Goal: Information Seeking & Learning: Learn about a topic

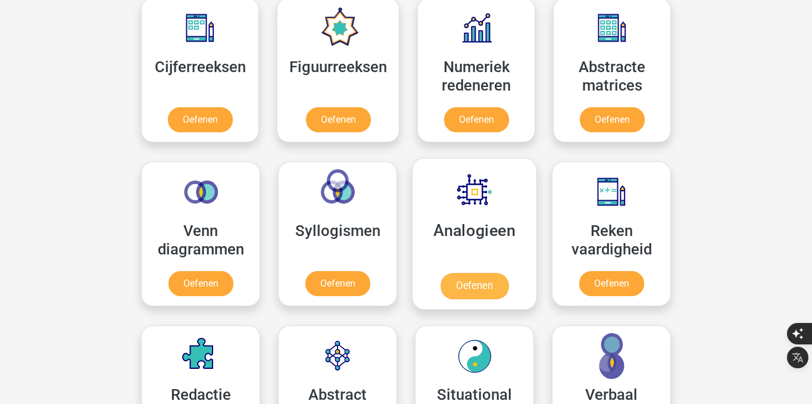
scroll to position [611, 0]
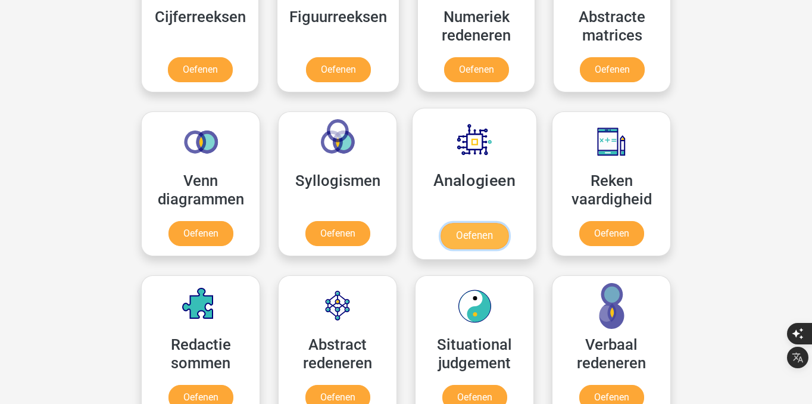
click at [486, 237] on link "Oefenen" at bounding box center [475, 236] width 68 height 26
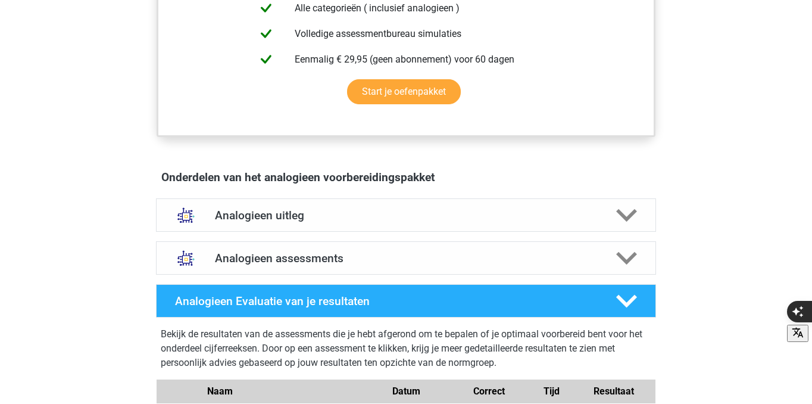
scroll to position [560, 0]
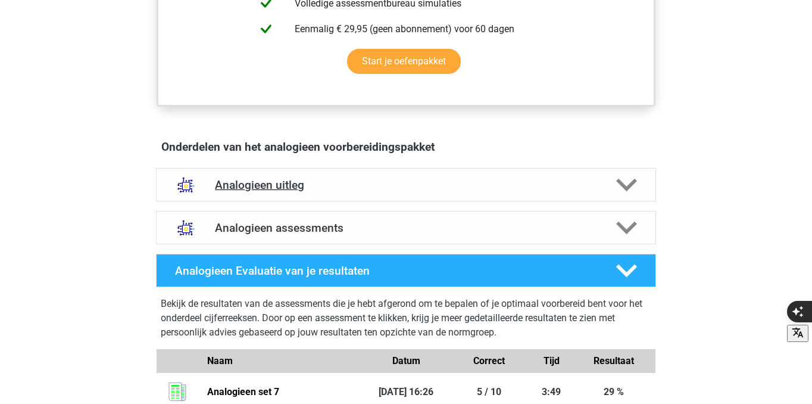
click at [426, 179] on h4 "Analogieen uitleg" at bounding box center [406, 185] width 382 height 14
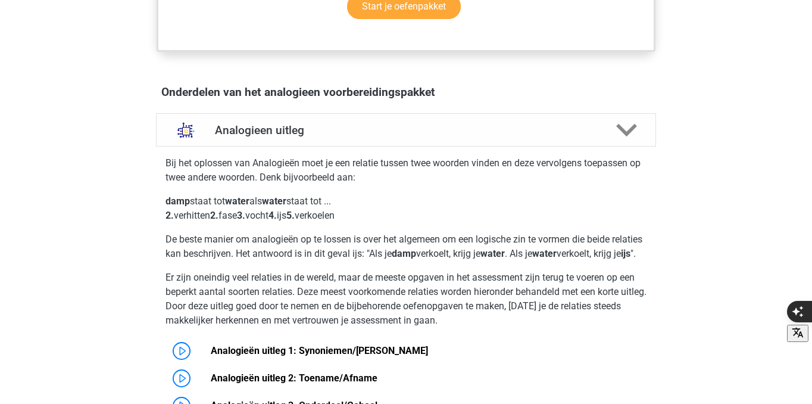
scroll to position [617, 0]
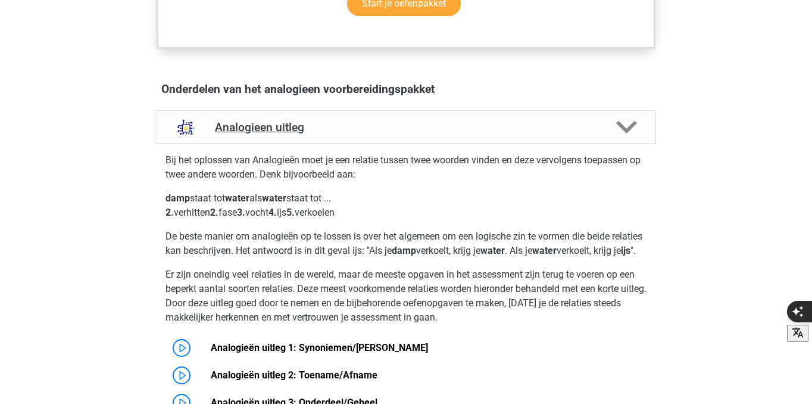
click at [400, 127] on h4 "Analogieen uitleg" at bounding box center [406, 127] width 382 height 14
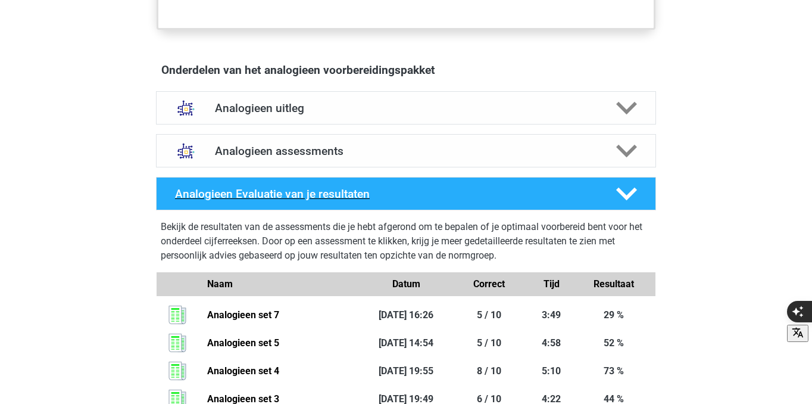
scroll to position [638, 0]
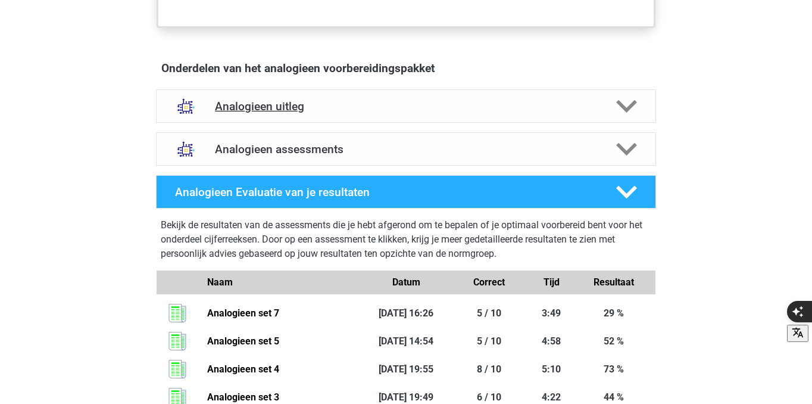
click at [387, 118] on div "Analogieen uitleg" at bounding box center [406, 105] width 500 height 33
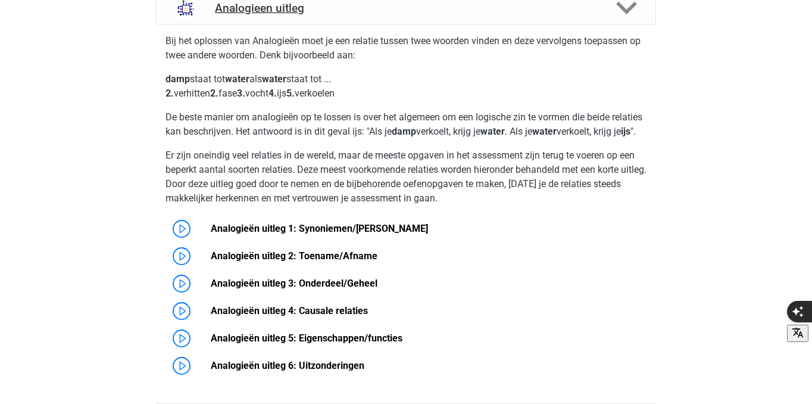
scroll to position [738, 0]
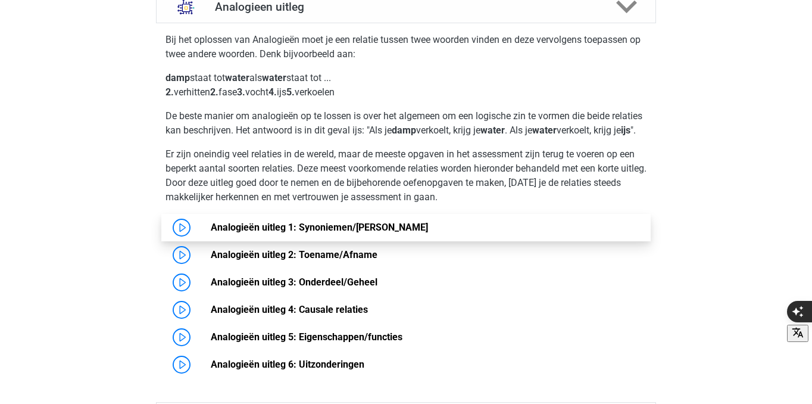
click at [211, 233] on link "Analogieën uitleg 1: Synoniemen/[PERSON_NAME]" at bounding box center [319, 226] width 217 height 11
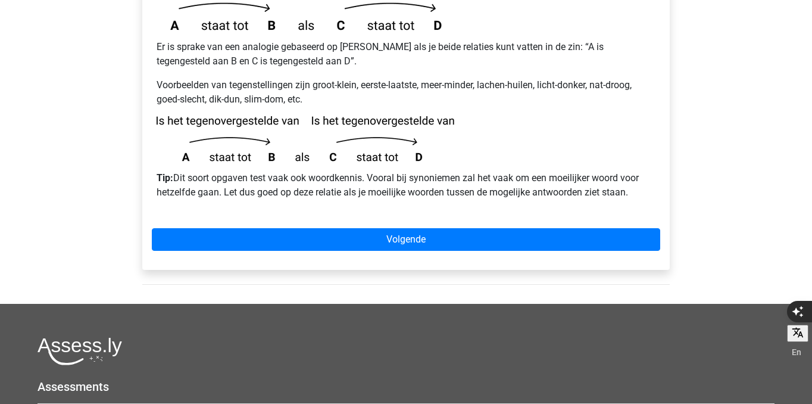
scroll to position [352, 0]
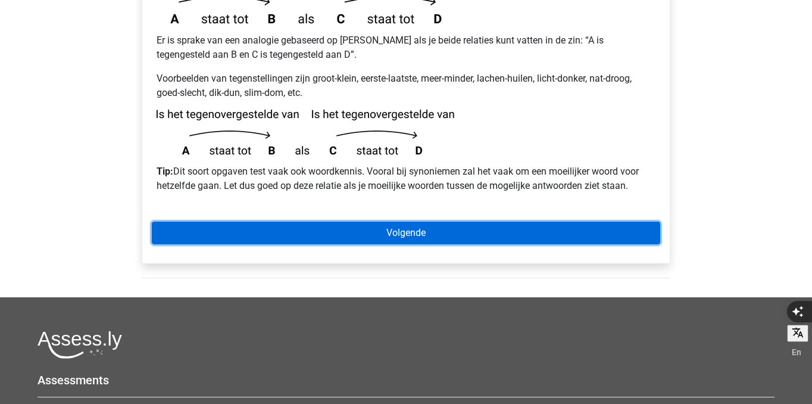
click at [254, 221] on link "Volgende" at bounding box center [406, 232] width 508 height 23
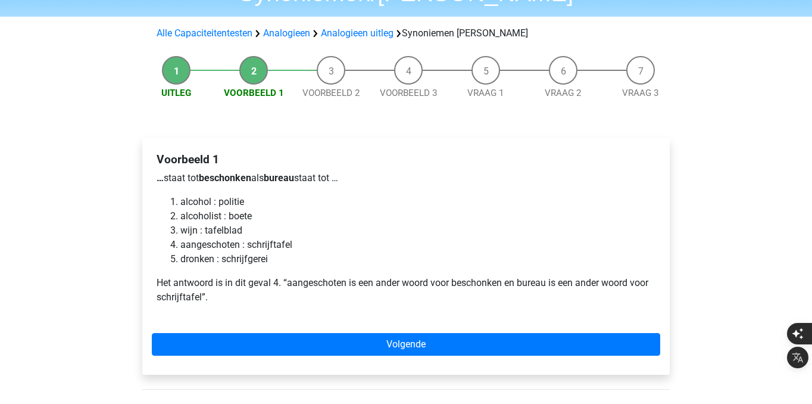
scroll to position [83, 0]
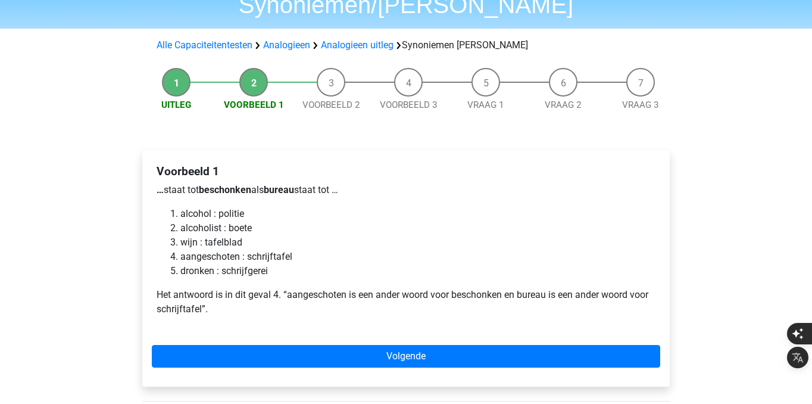
click at [171, 68] on li "Uitleg" at bounding box center [176, 90] width 77 height 44
click at [292, 39] on link "Analogieen" at bounding box center [286, 44] width 47 height 11
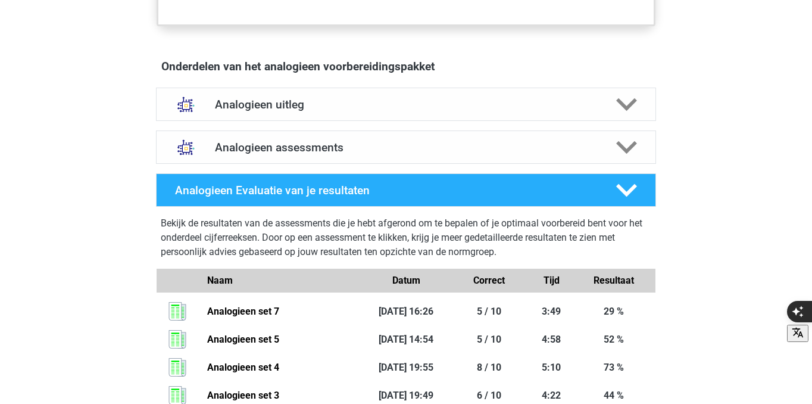
scroll to position [638, 0]
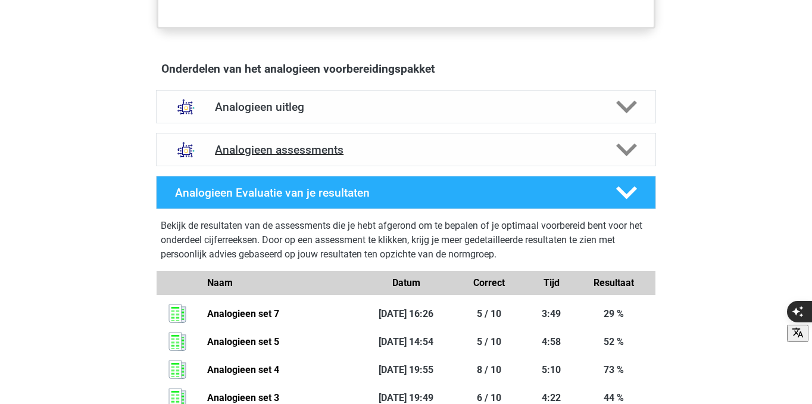
click at [382, 143] on h4 "Analogieen assessments" at bounding box center [406, 150] width 382 height 14
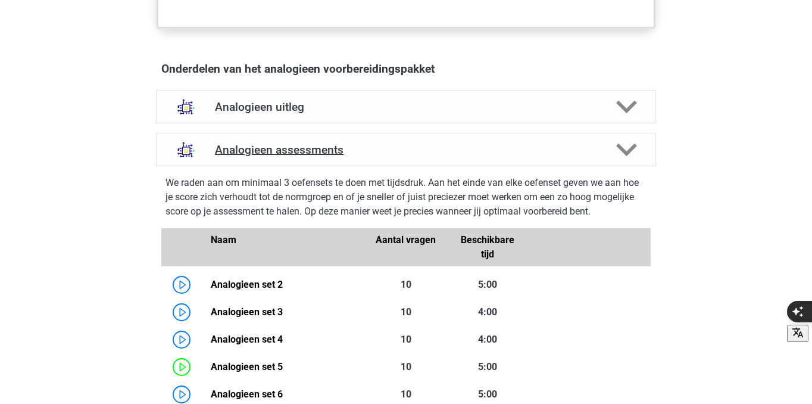
click at [377, 145] on h4 "Analogieen assessments" at bounding box center [406, 150] width 382 height 14
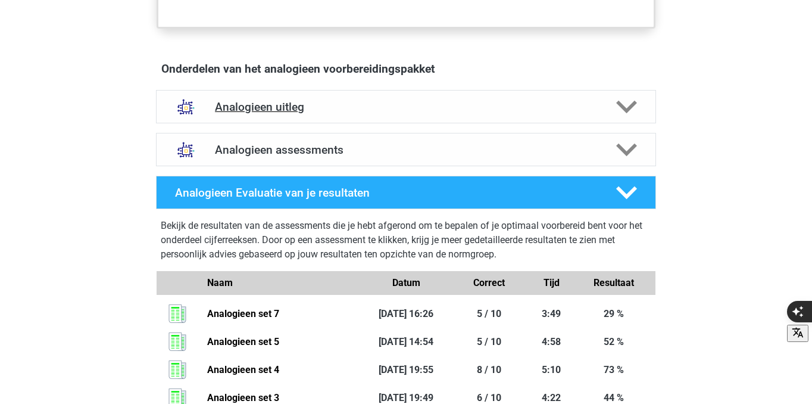
click at [385, 110] on h4 "Analogieen uitleg" at bounding box center [406, 107] width 382 height 14
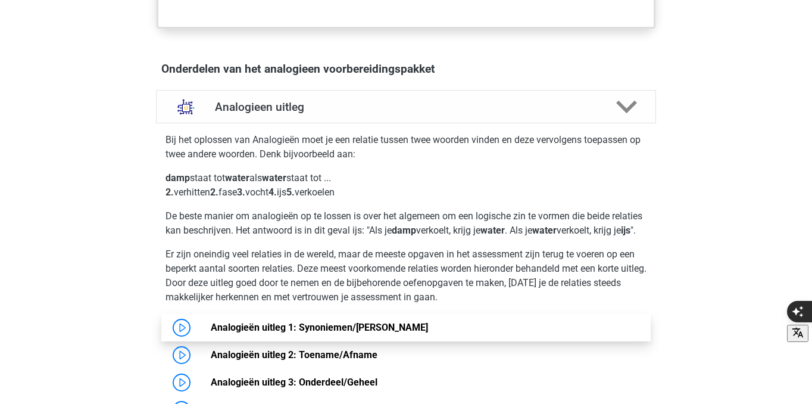
click at [211, 333] on link "Analogieën uitleg 1: Synoniemen/[PERSON_NAME]" at bounding box center [319, 326] width 217 height 11
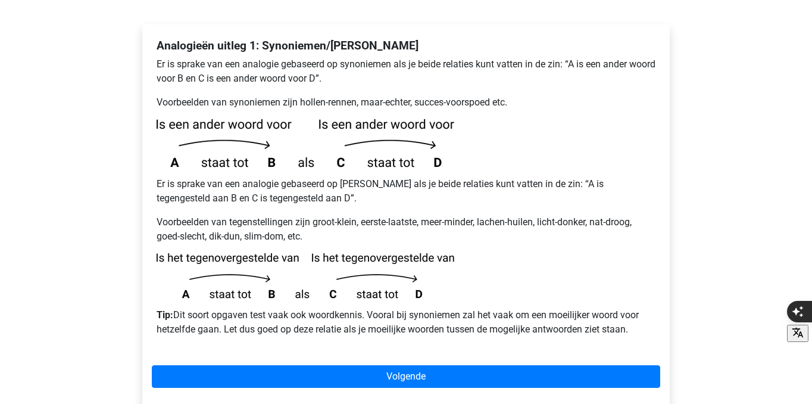
scroll to position [211, 0]
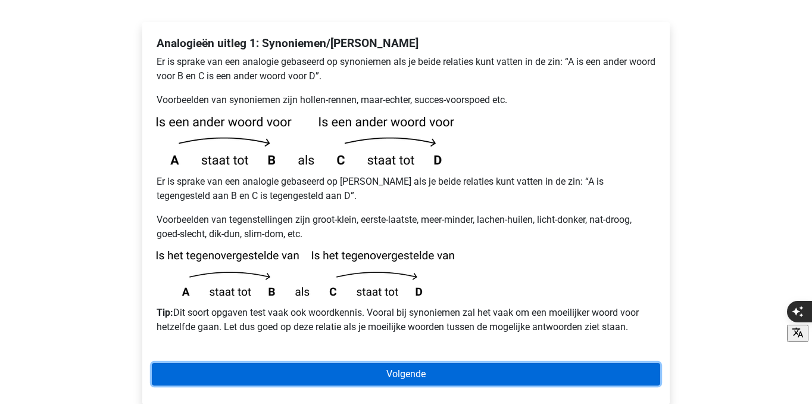
click at [373, 363] on link "Volgende" at bounding box center [406, 374] width 508 height 23
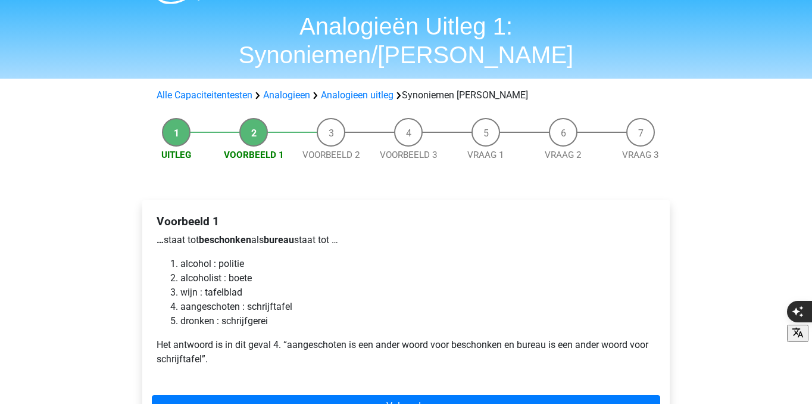
scroll to position [35, 0]
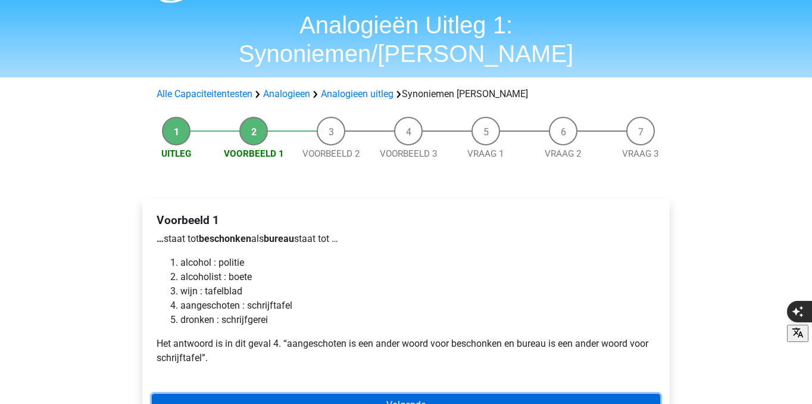
click at [320, 394] on link "Volgende" at bounding box center [406, 405] width 508 height 23
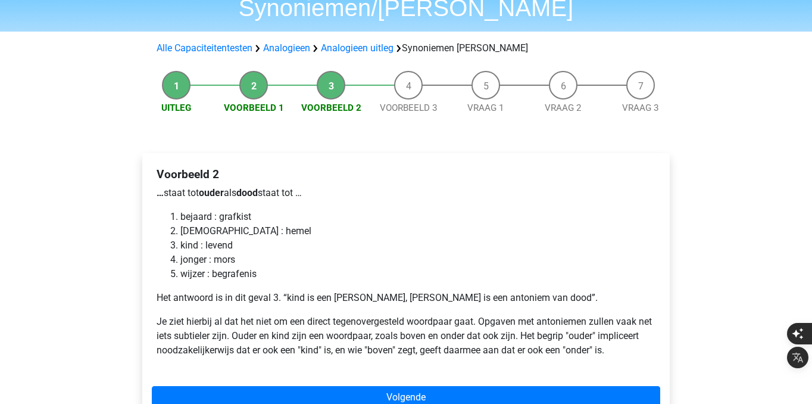
scroll to position [83, 0]
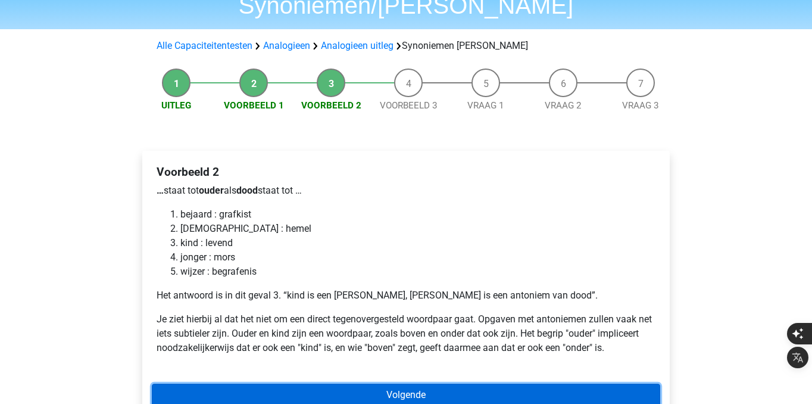
click at [263, 383] on link "Volgende" at bounding box center [406, 394] width 508 height 23
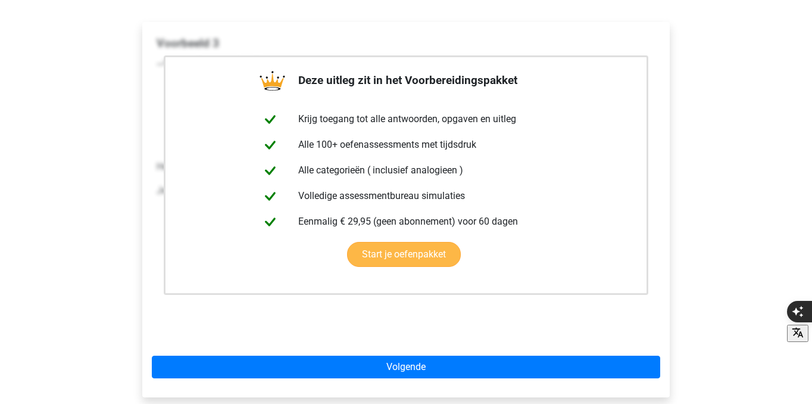
scroll to position [213, 0]
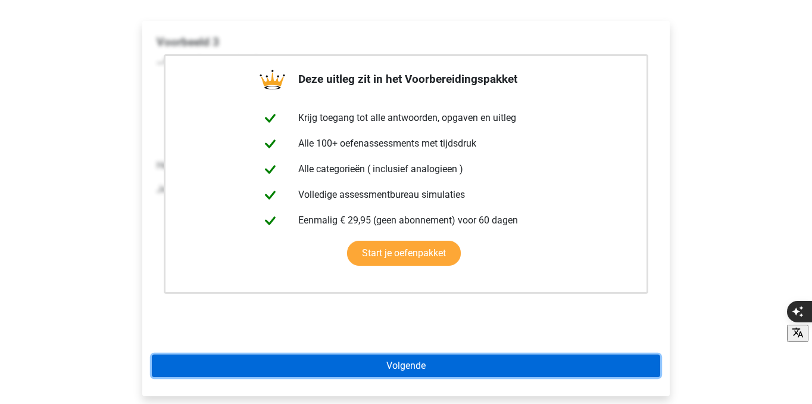
click at [395, 354] on link "Volgende" at bounding box center [406, 365] width 508 height 23
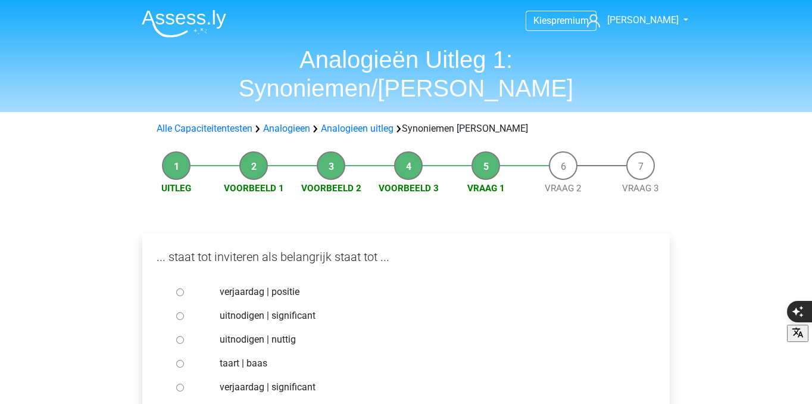
scroll to position [17, 0]
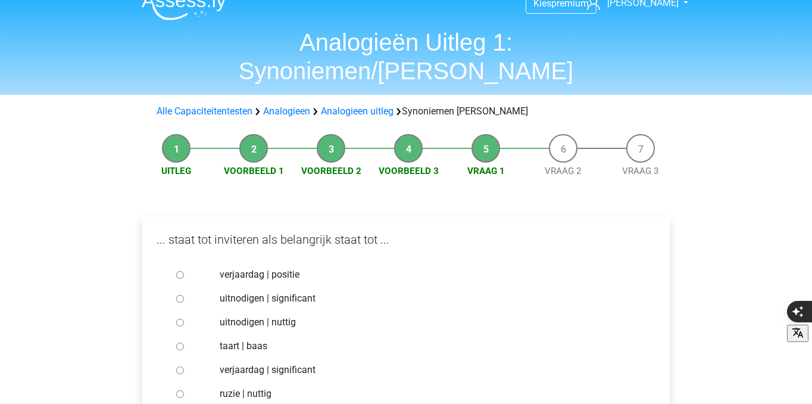
click at [176, 286] on div at bounding box center [190, 298] width 39 height 24
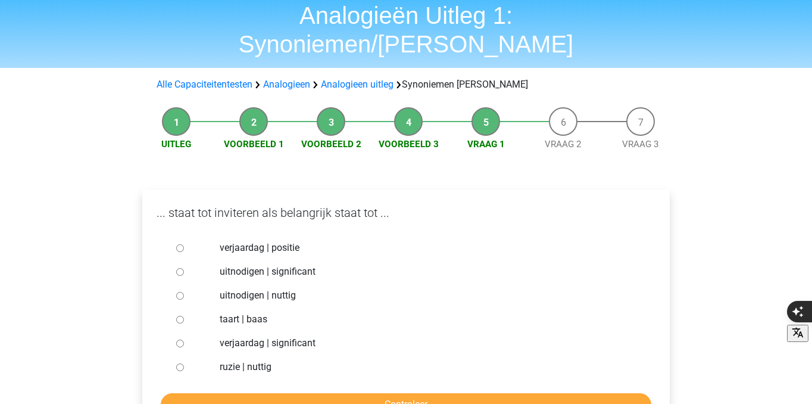
scroll to position [50, 0]
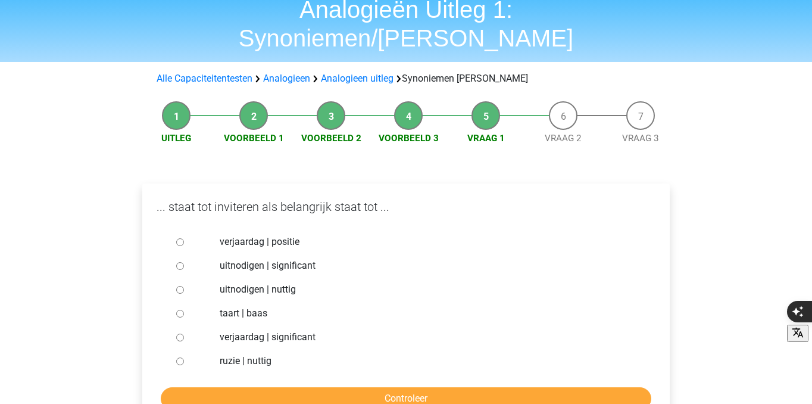
click at [176, 254] on div at bounding box center [190, 266] width 39 height 24
click at [181, 262] on input "uitnodigen | significant" at bounding box center [180, 266] width 8 height 8
radio input "true"
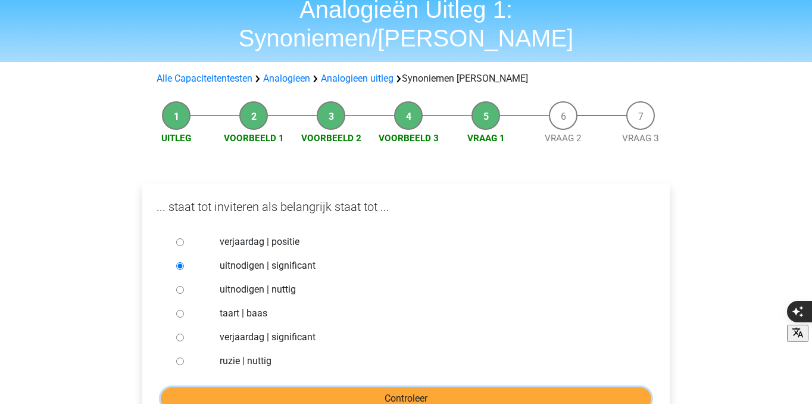
click at [297, 387] on input "Controleer" at bounding box center [406, 398] width 491 height 23
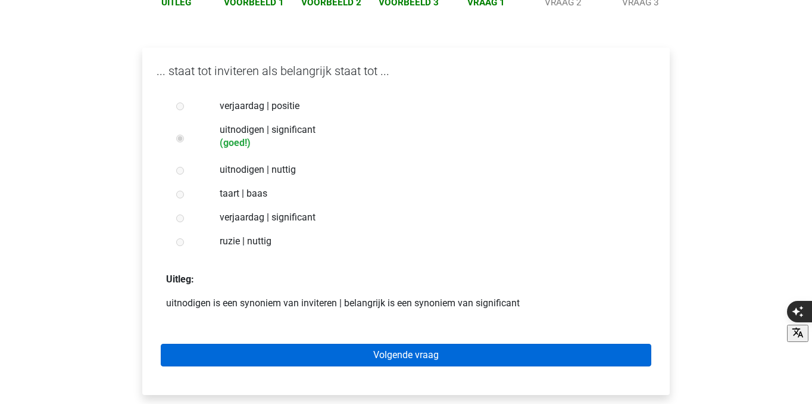
scroll to position [185, 0]
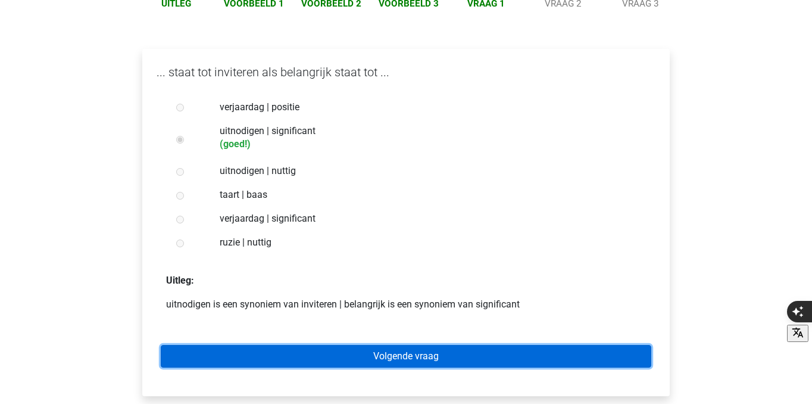
click at [314, 345] on link "Volgende vraag" at bounding box center [406, 356] width 491 height 23
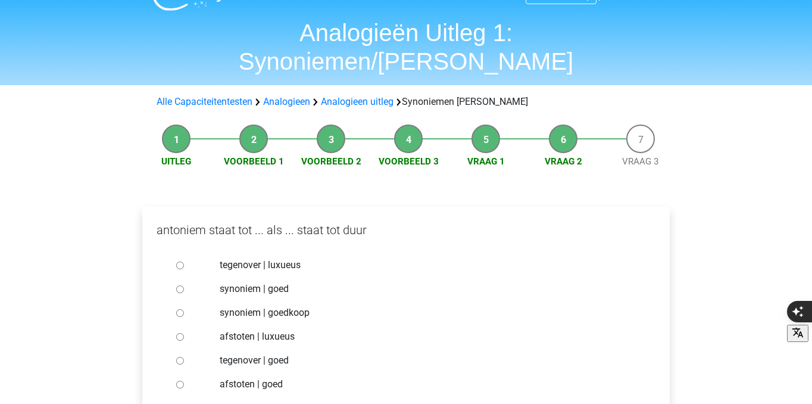
scroll to position [28, 0]
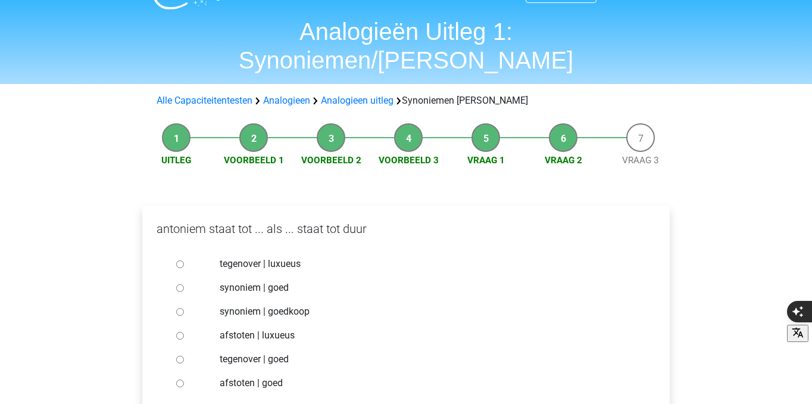
click at [296, 304] on label "synoniem | goedkoop" at bounding box center [426, 311] width 412 height 14
click at [184, 308] on input "synoniem | goedkoop" at bounding box center [180, 312] width 8 height 8
radio input "true"
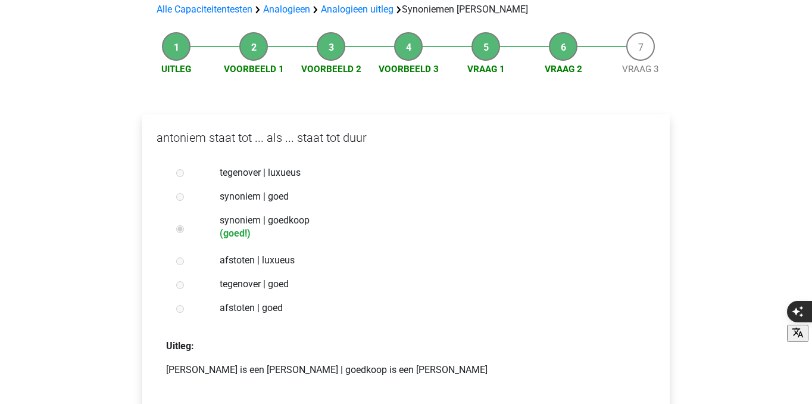
scroll to position [133, 0]
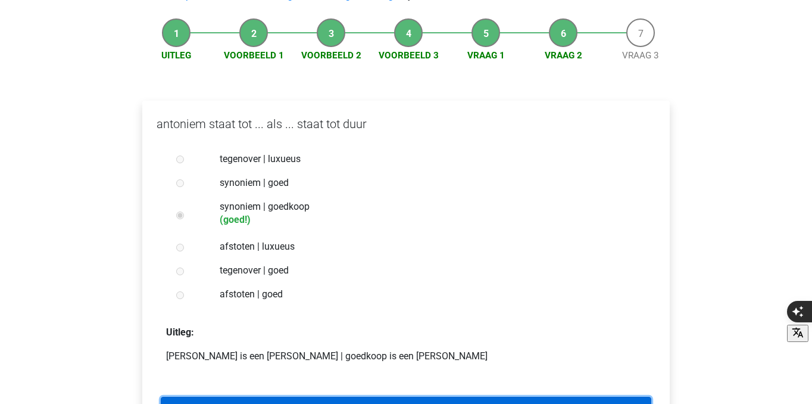
click at [323, 396] on link "Volgende vraag" at bounding box center [406, 407] width 491 height 23
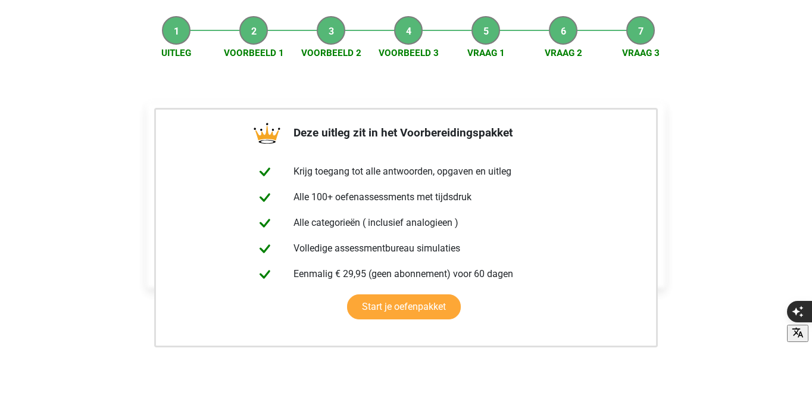
scroll to position [157, 0]
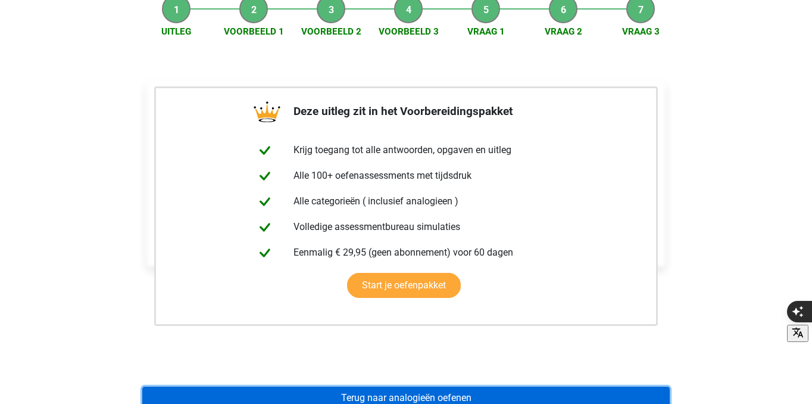
click at [387, 386] on link "Terug naar analogieën oefenen" at bounding box center [405, 397] width 527 height 23
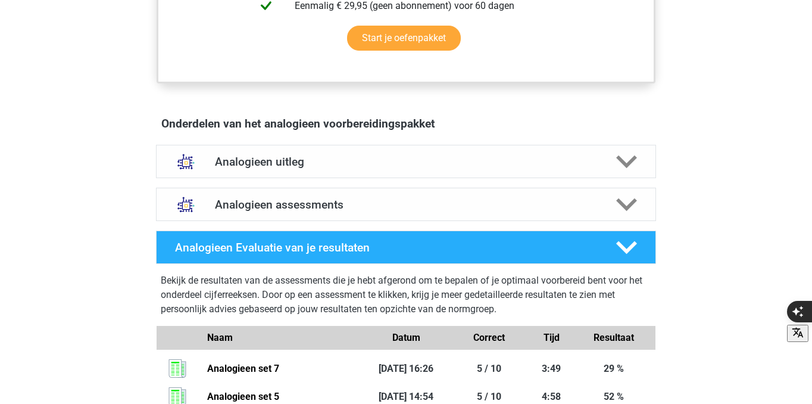
scroll to position [583, 0]
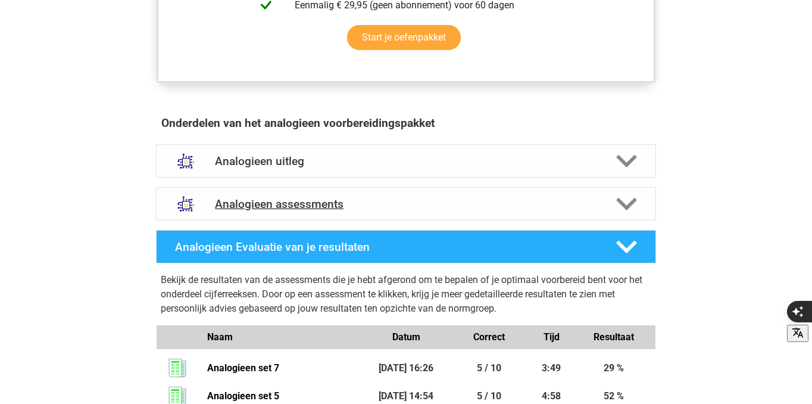
click at [379, 200] on h4 "Analogieen assessments" at bounding box center [406, 204] width 382 height 14
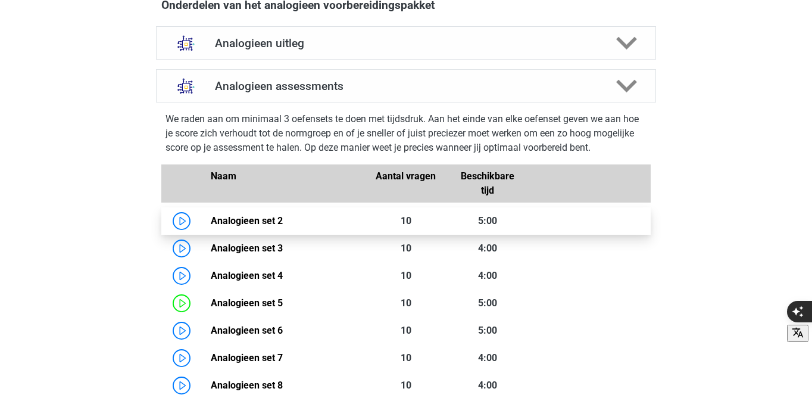
scroll to position [719, 0]
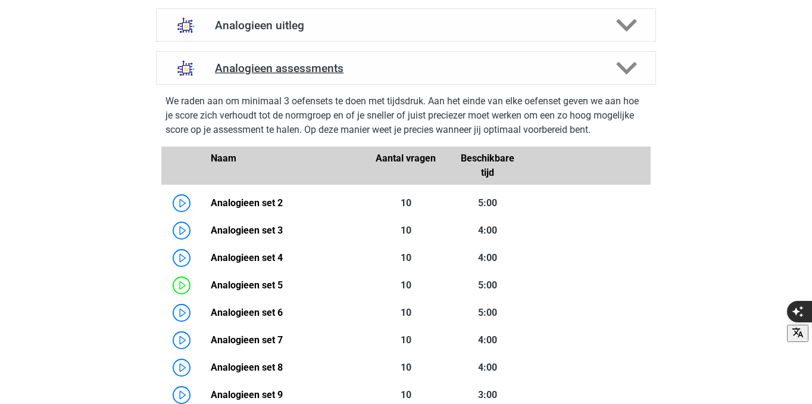
click at [301, 60] on div "Analogieen assessments" at bounding box center [406, 67] width 500 height 33
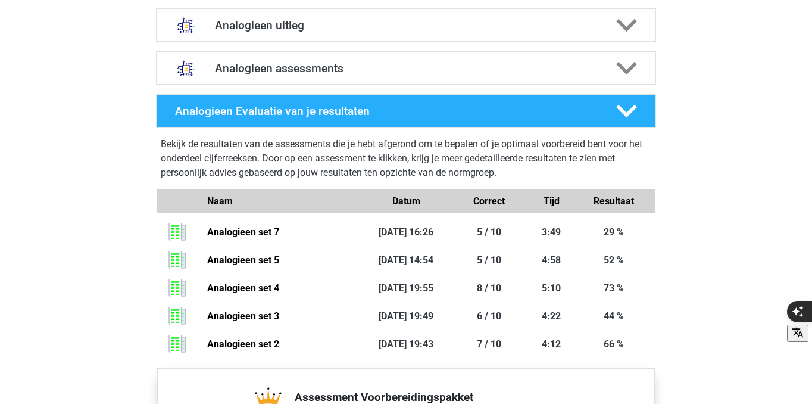
click at [308, 26] on h4 "Analogieen uitleg" at bounding box center [406, 25] width 382 height 14
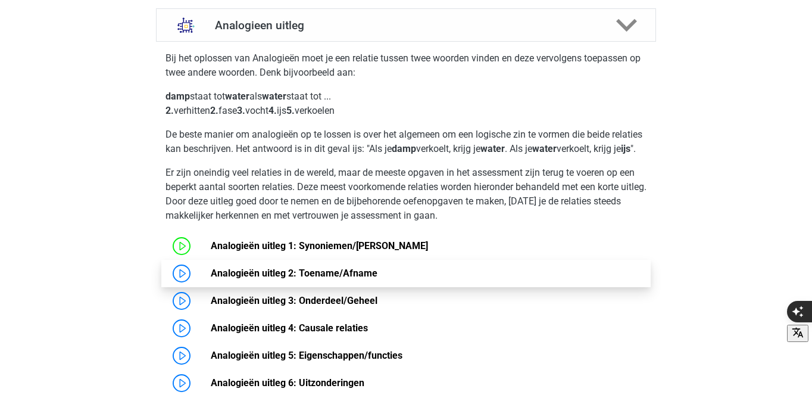
click at [211, 279] on link "Analogieën uitleg 2: Toename/Afname" at bounding box center [294, 272] width 167 height 11
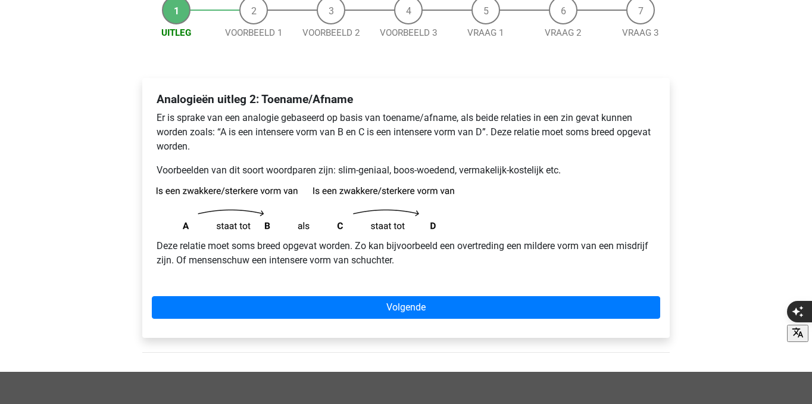
scroll to position [129, 0]
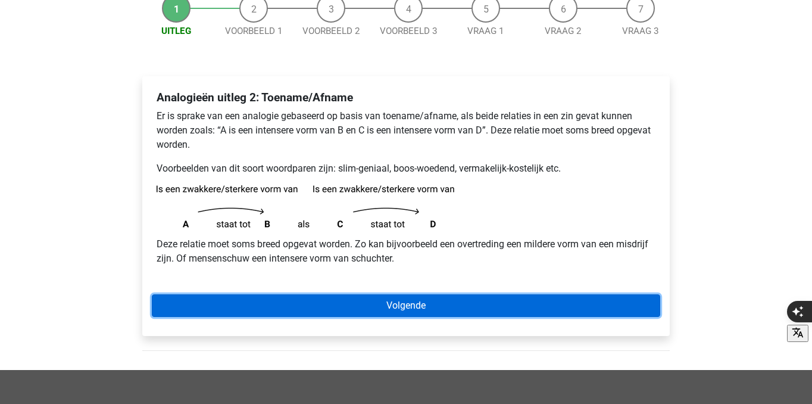
click at [293, 301] on link "Volgende" at bounding box center [406, 305] width 508 height 23
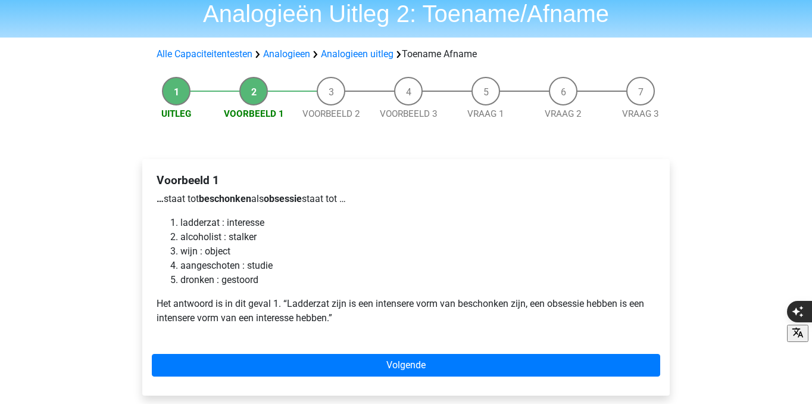
scroll to position [49, 0]
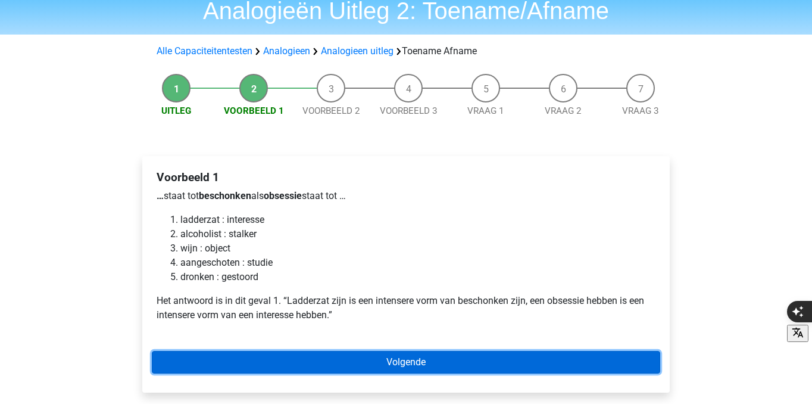
click at [344, 360] on link "Volgende" at bounding box center [406, 362] width 508 height 23
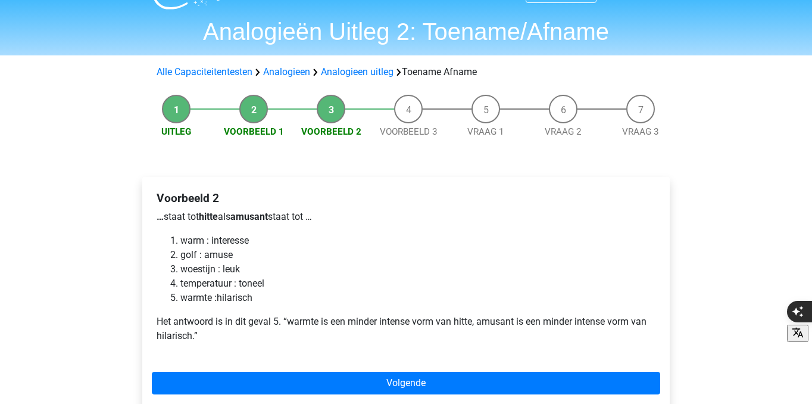
scroll to position [43, 0]
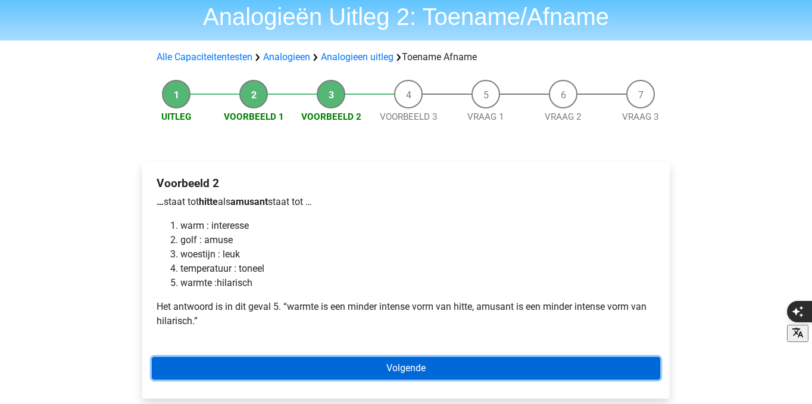
click at [360, 367] on link "Volgende" at bounding box center [406, 368] width 508 height 23
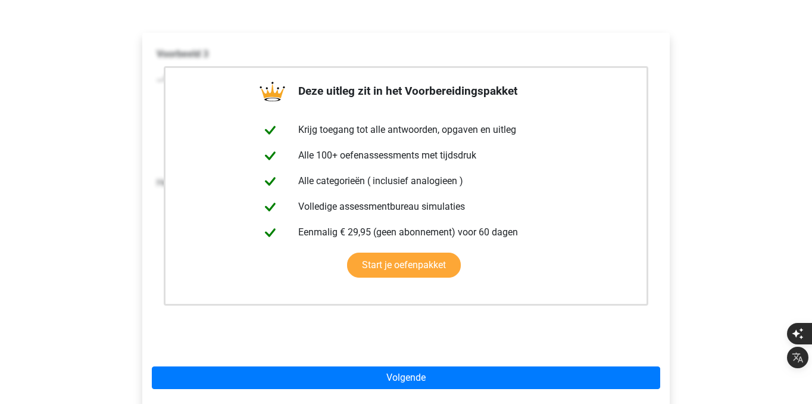
scroll to position [180, 0]
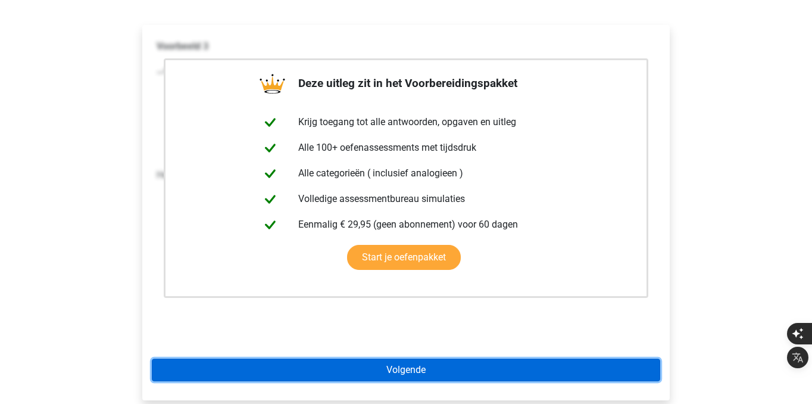
click at [401, 374] on link "Volgende" at bounding box center [406, 369] width 508 height 23
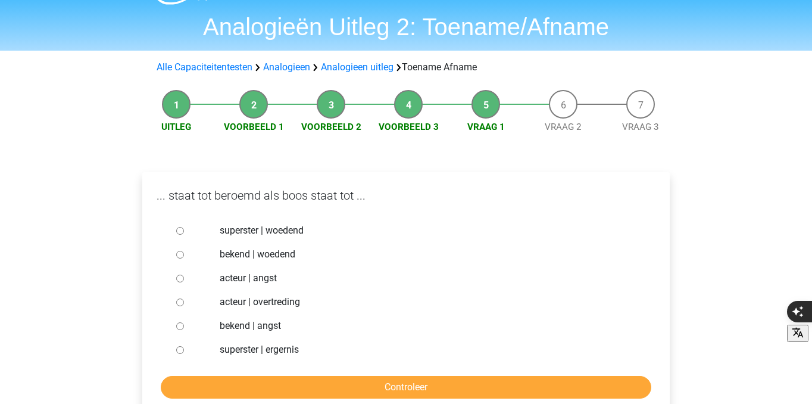
scroll to position [42, 0]
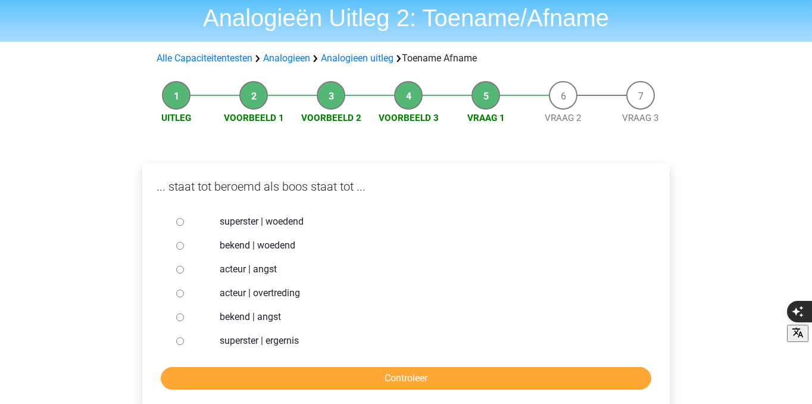
click at [281, 241] on label "bekend | woedend" at bounding box center [426, 245] width 412 height 14
click at [184, 242] on input "bekend | woedend" at bounding box center [180, 246] width 8 height 8
radio input "true"
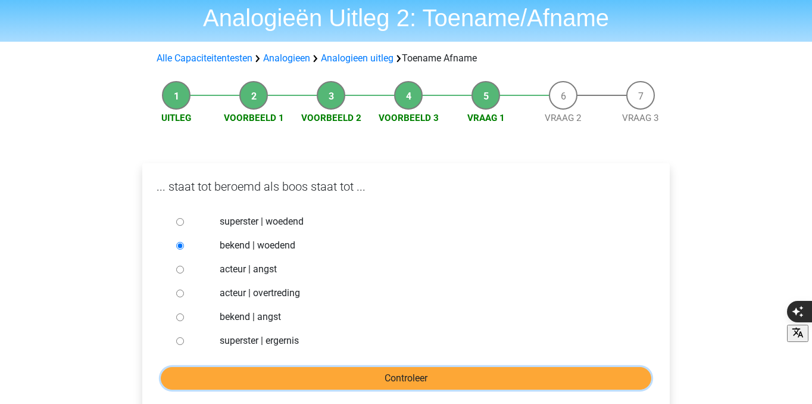
click at [381, 380] on input "Controleer" at bounding box center [406, 378] width 491 height 23
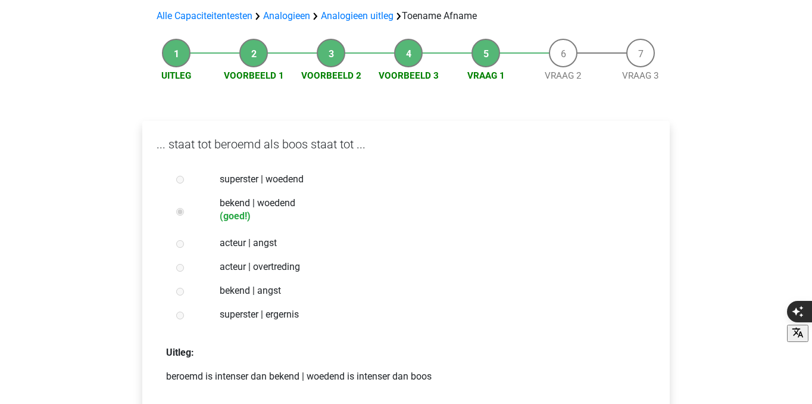
scroll to position [158, 0]
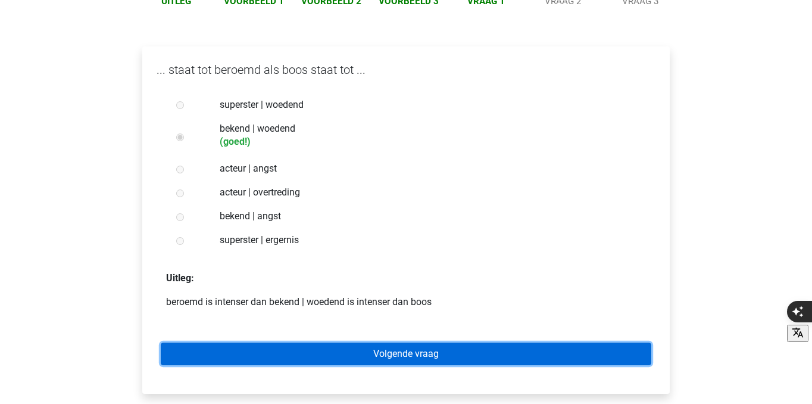
click at [399, 352] on link "Volgende vraag" at bounding box center [406, 353] width 491 height 23
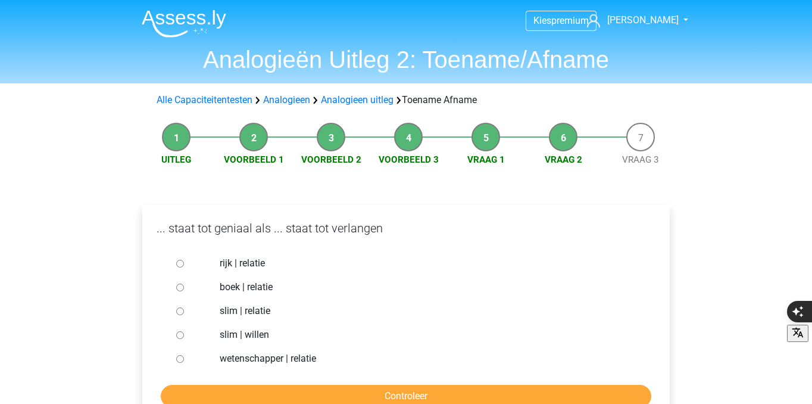
click at [279, 317] on label "slim | relatie" at bounding box center [426, 311] width 412 height 14
click at [184, 315] on input "slim | relatie" at bounding box center [180, 311] width 8 height 8
radio input "true"
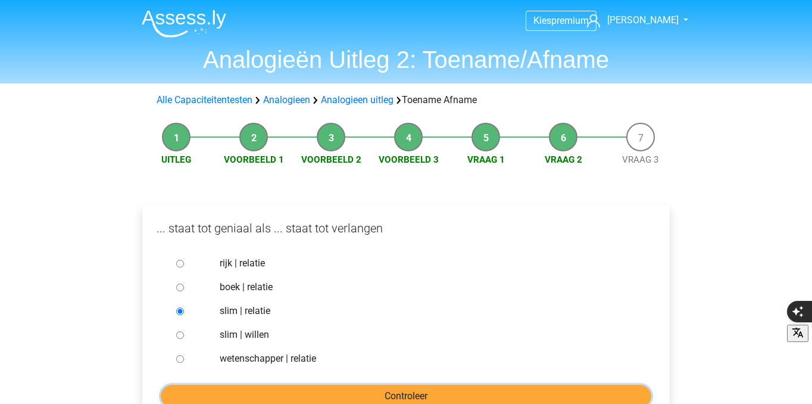
click at [296, 386] on input "Controleer" at bounding box center [406, 396] width 491 height 23
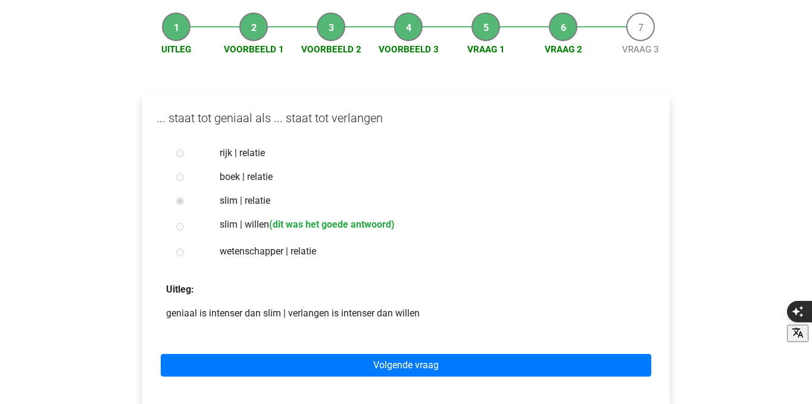
scroll to position [113, 0]
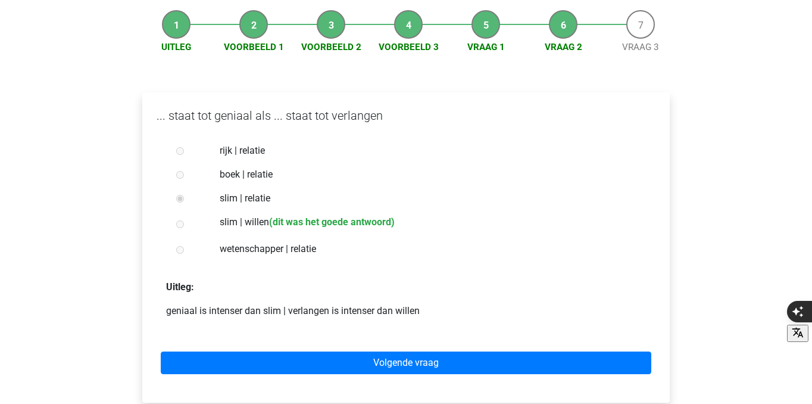
click at [174, 220] on div at bounding box center [190, 224] width 39 height 24
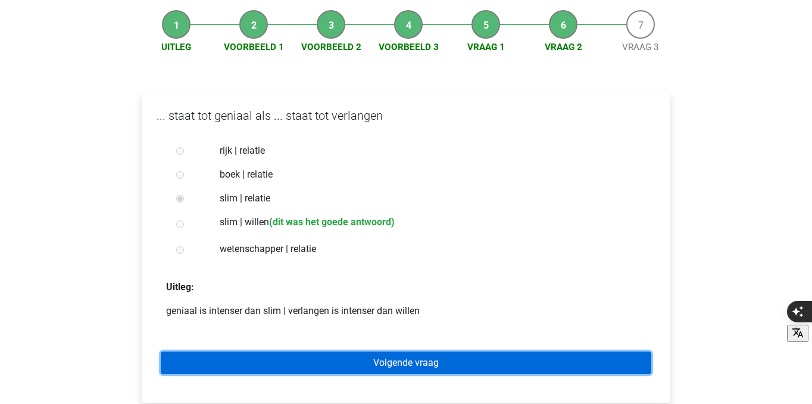
click at [281, 368] on link "Volgende vraag" at bounding box center [406, 362] width 491 height 23
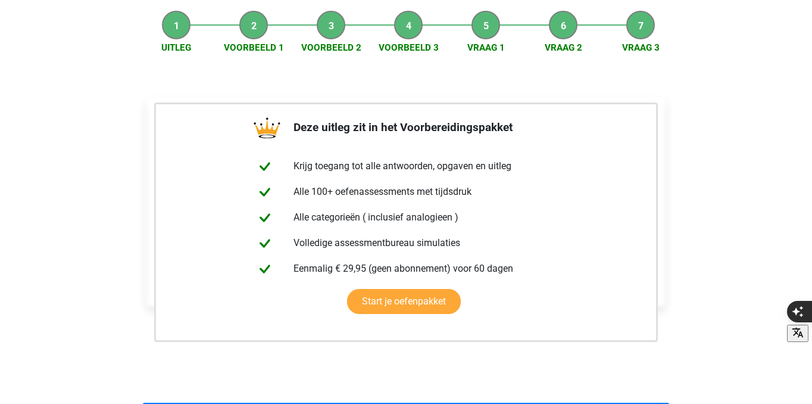
scroll to position [176, 0]
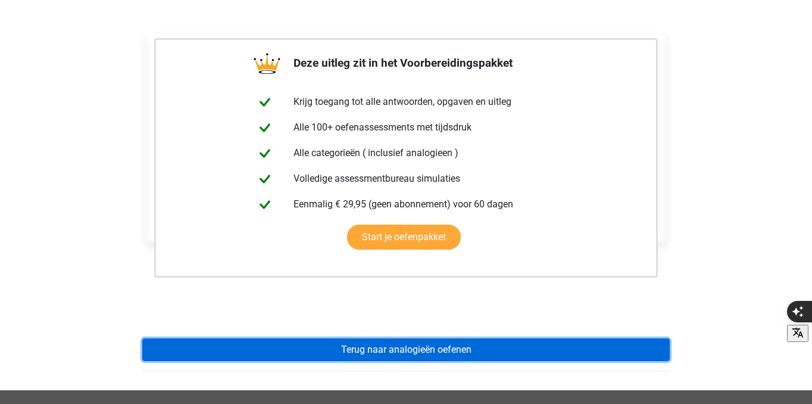
click at [405, 345] on link "Terug naar analogieën oefenen" at bounding box center [405, 349] width 527 height 23
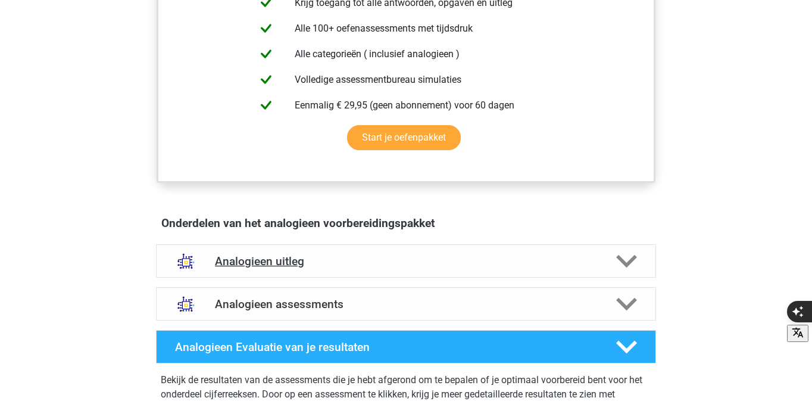
click at [405, 274] on div "Analogieen uitleg" at bounding box center [406, 260] width 500 height 33
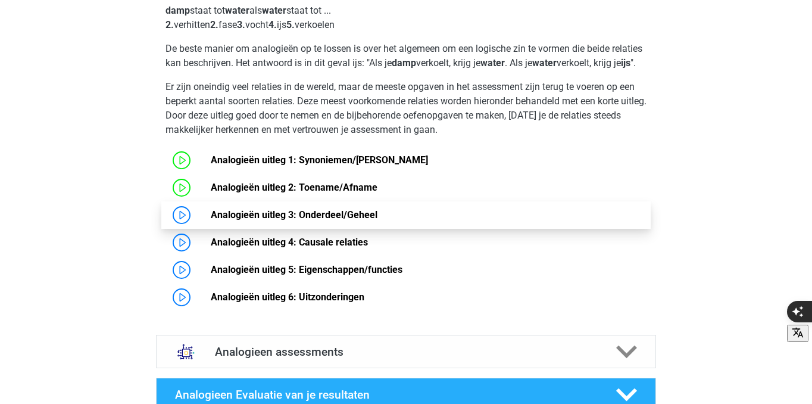
scroll to position [815, 0]
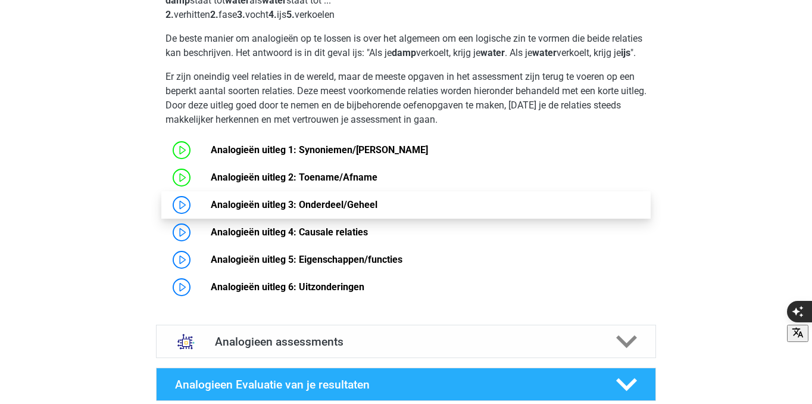
click at [211, 210] on link "Analogieën uitleg 3: Onderdeel/Geheel" at bounding box center [294, 204] width 167 height 11
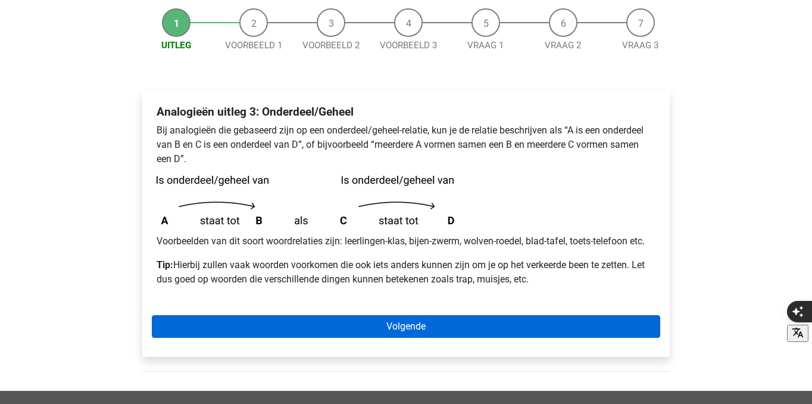
scroll to position [116, 0]
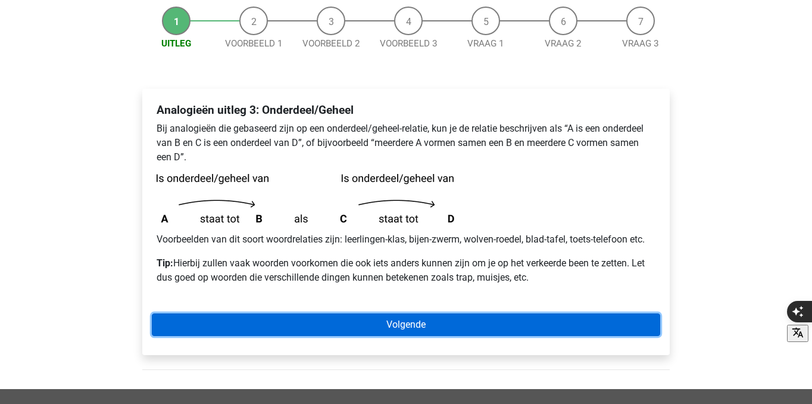
click at [359, 326] on link "Volgende" at bounding box center [406, 324] width 508 height 23
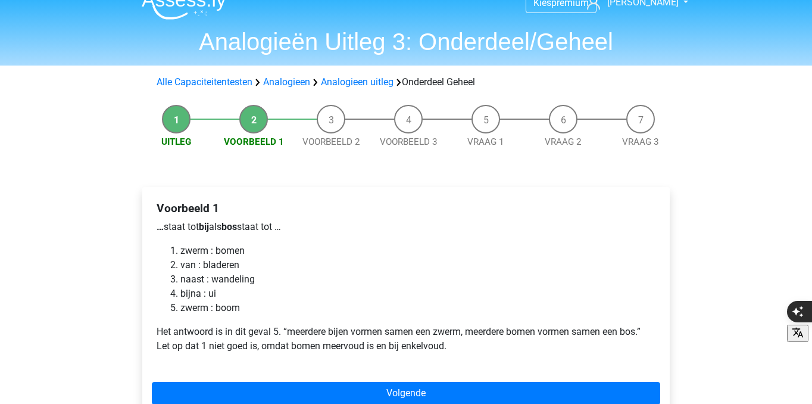
scroll to position [18, 0]
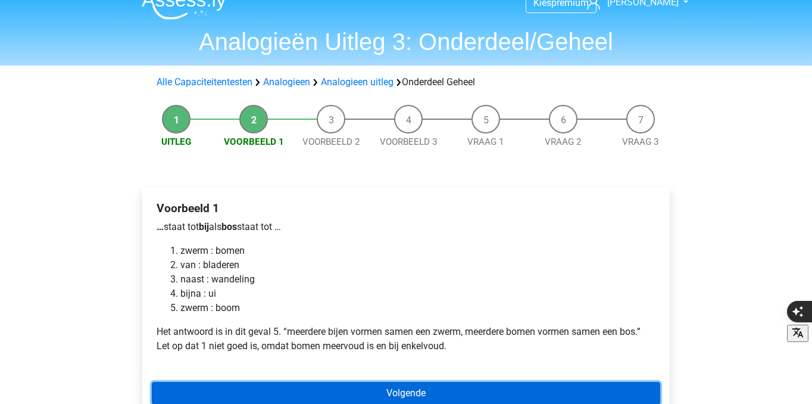
click at [291, 388] on link "Volgende" at bounding box center [406, 393] width 508 height 23
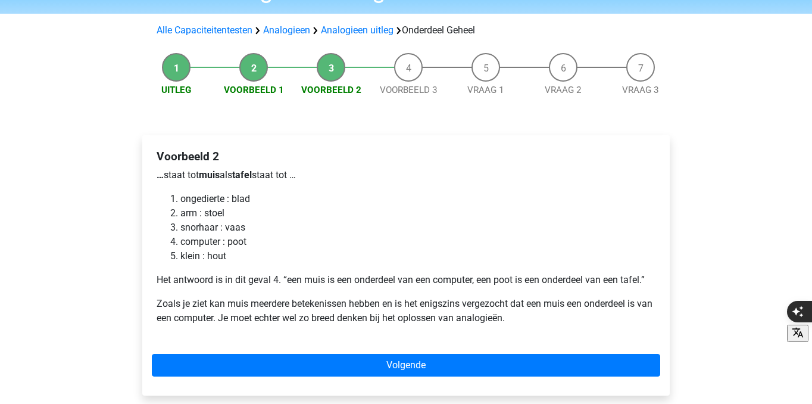
scroll to position [71, 0]
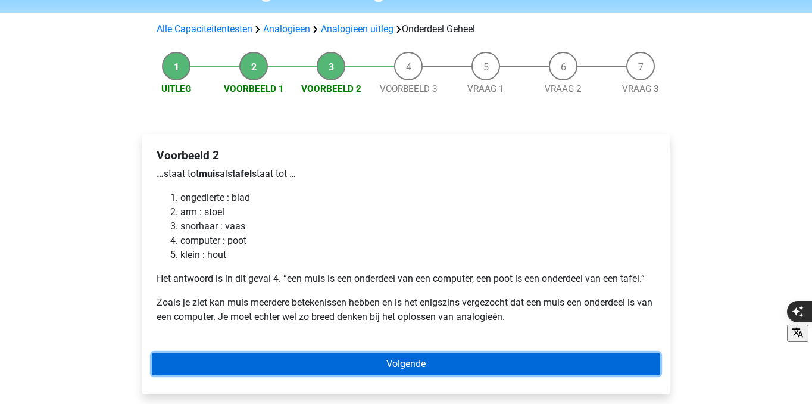
click at [313, 366] on link "Volgende" at bounding box center [406, 363] width 508 height 23
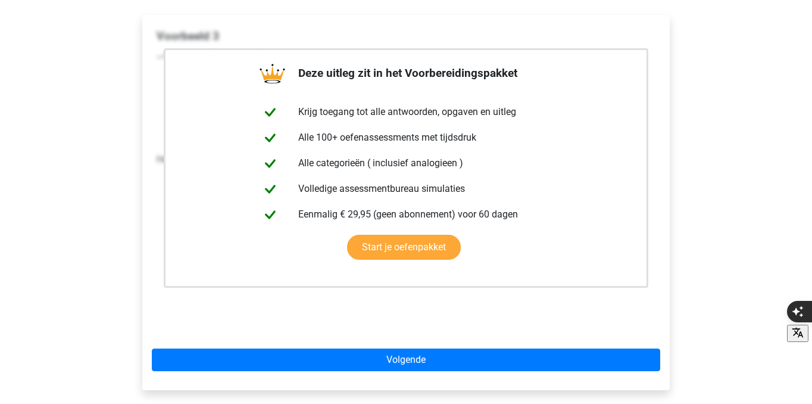
scroll to position [192, 0]
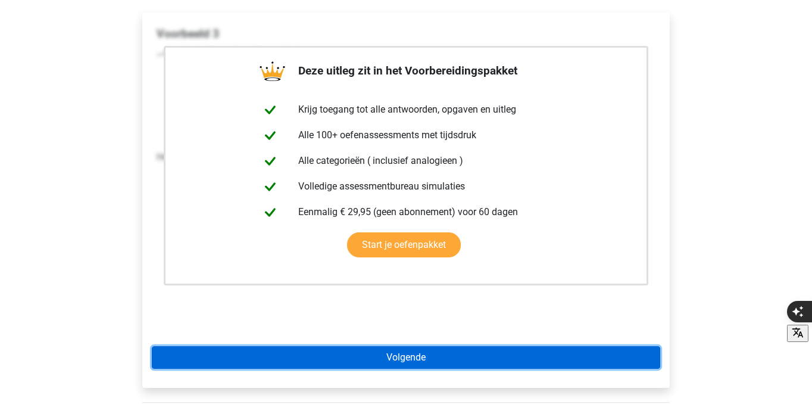
click at [313, 357] on link "Volgende" at bounding box center [406, 357] width 508 height 23
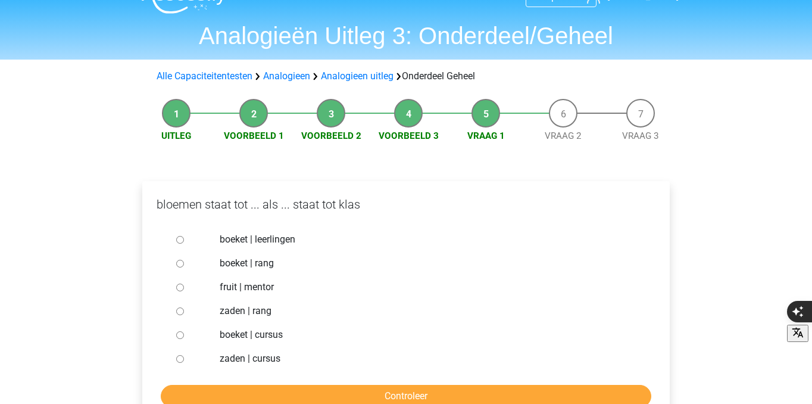
scroll to position [30, 0]
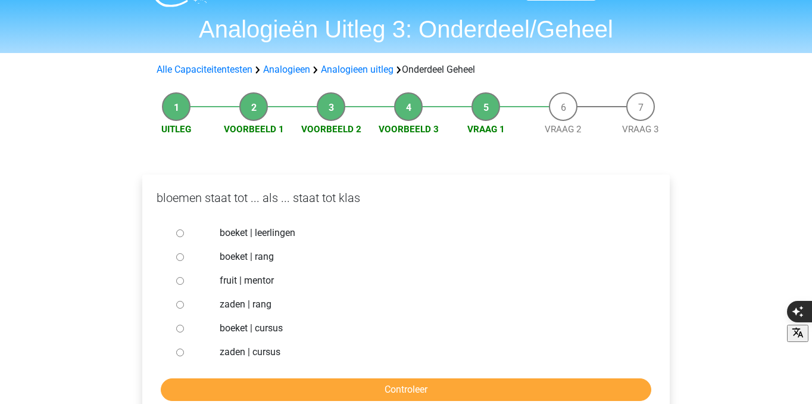
click at [282, 230] on label "boeket | leerlingen" at bounding box center [426, 233] width 412 height 14
click at [184, 230] on input "boeket | leerlingen" at bounding box center [180, 233] width 8 height 8
radio input "true"
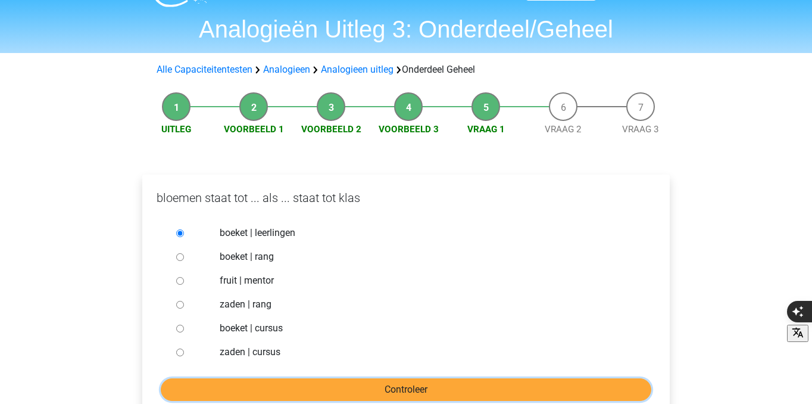
click at [352, 386] on input "Controleer" at bounding box center [406, 389] width 491 height 23
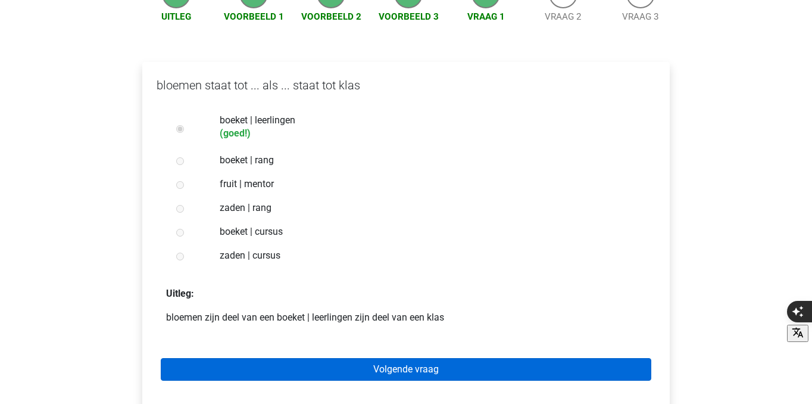
scroll to position [148, 0]
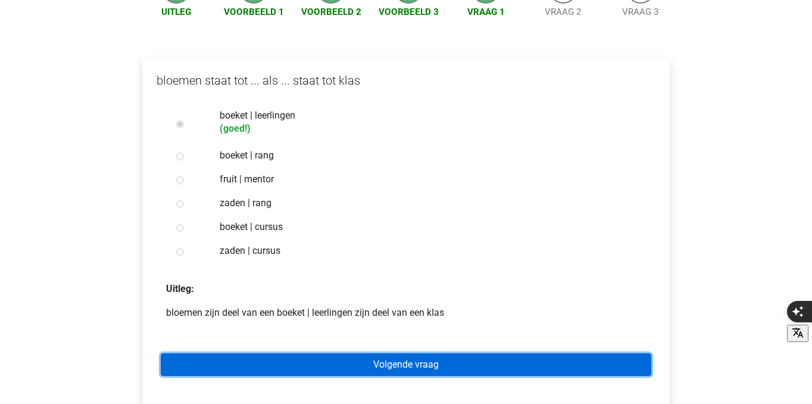
click at [360, 362] on link "Volgende vraag" at bounding box center [406, 364] width 491 height 23
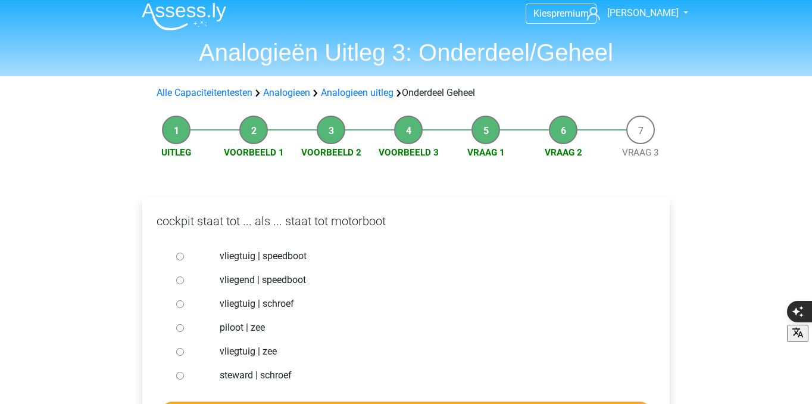
scroll to position [30, 0]
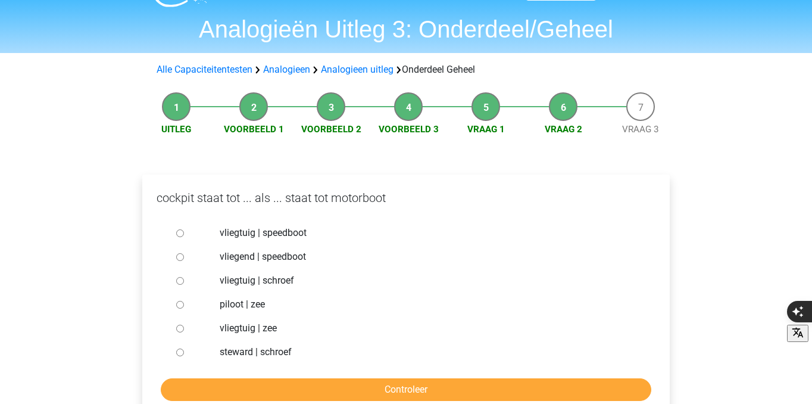
click at [281, 352] on label "steward | schroef" at bounding box center [426, 352] width 412 height 14
click at [184, 352] on input "steward | schroef" at bounding box center [180, 352] width 8 height 8
radio input "true"
click at [282, 278] on label "vliegtuig | schroef" at bounding box center [426, 280] width 412 height 14
click at [184, 278] on input "vliegtuig | schroef" at bounding box center [180, 281] width 8 height 8
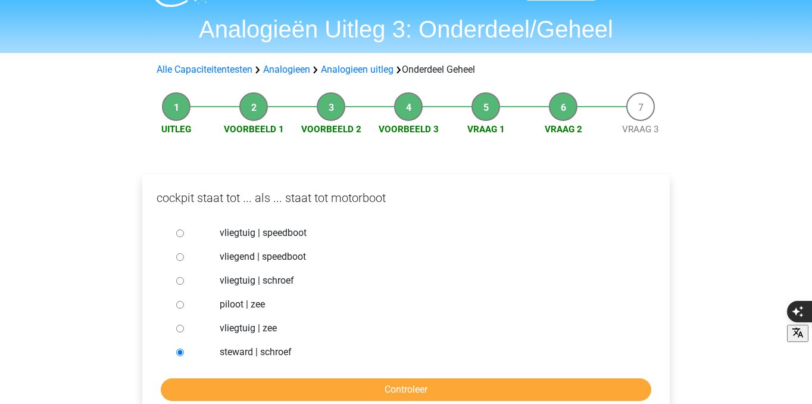
radio input "true"
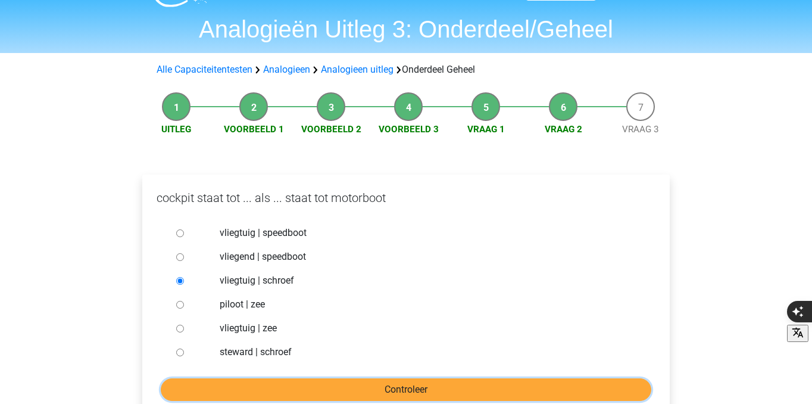
click at [321, 384] on input "Controleer" at bounding box center [406, 389] width 491 height 23
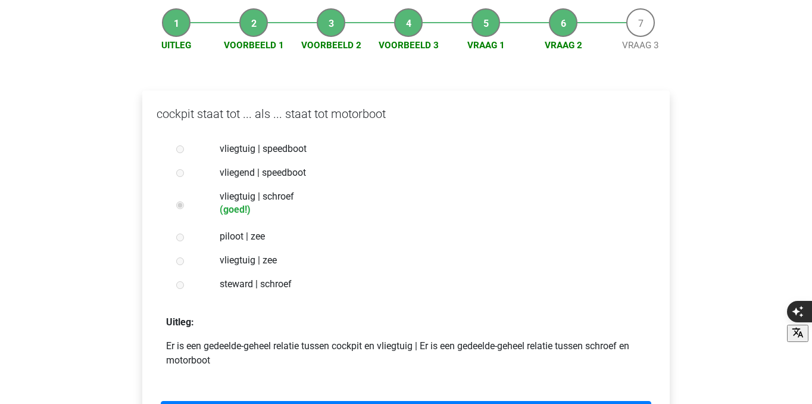
scroll to position [138, 0]
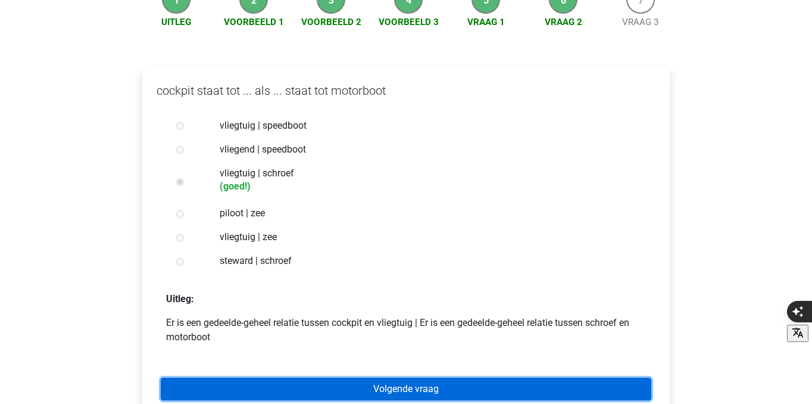
click at [324, 390] on link "Volgende vraag" at bounding box center [406, 388] width 491 height 23
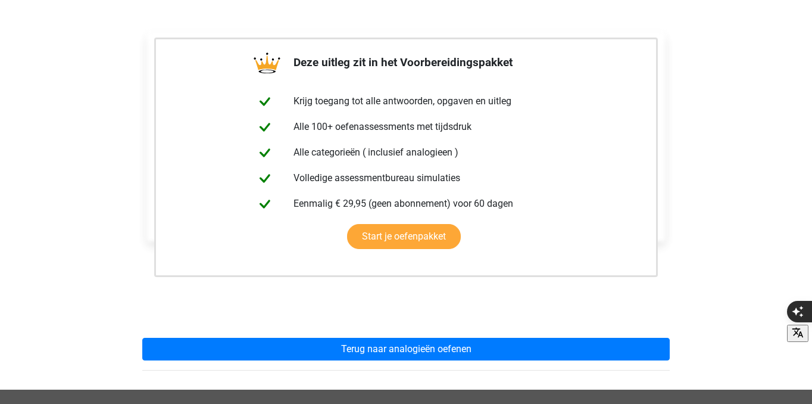
scroll to position [177, 0]
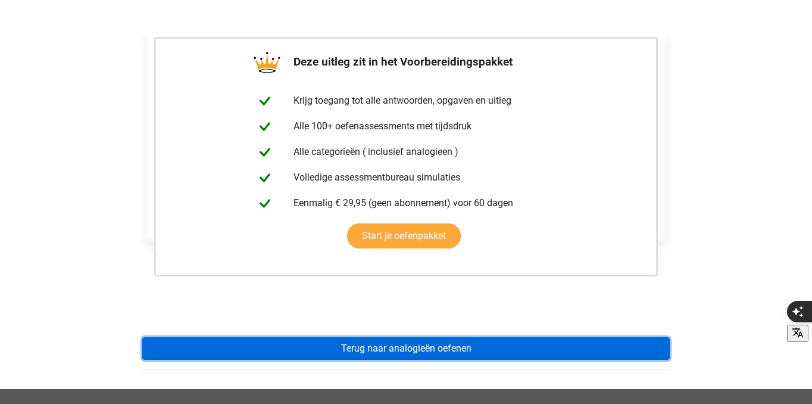
click at [404, 342] on link "Terug naar analogieën oefenen" at bounding box center [405, 348] width 527 height 23
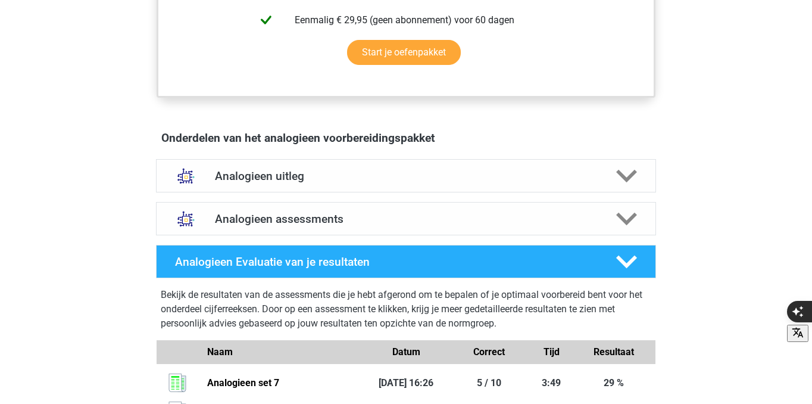
scroll to position [573, 0]
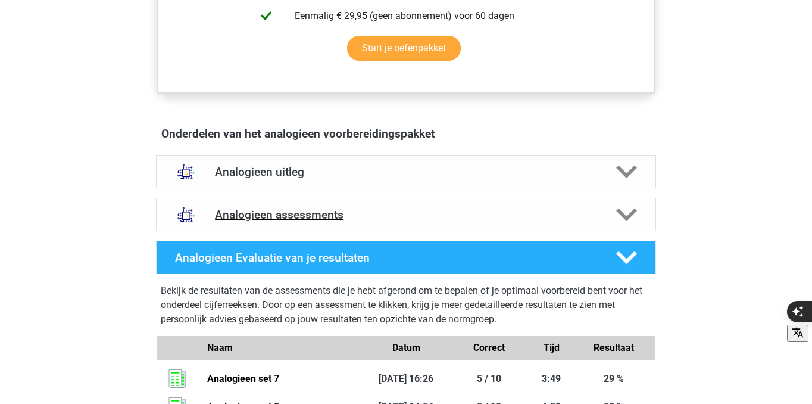
click at [405, 218] on h4 "Analogieen assessments" at bounding box center [406, 215] width 382 height 14
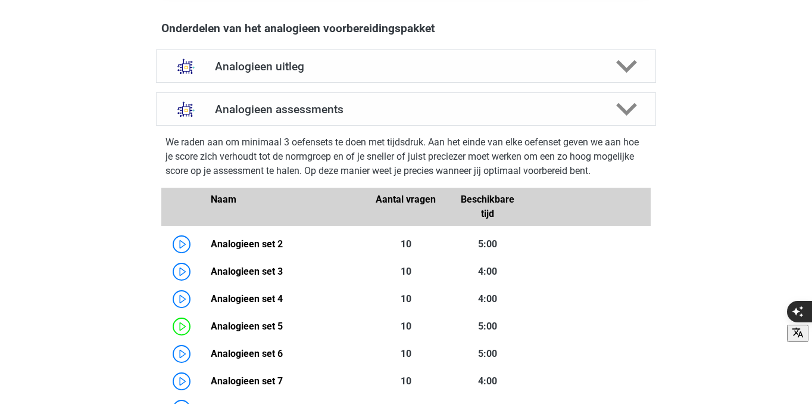
scroll to position [621, 0]
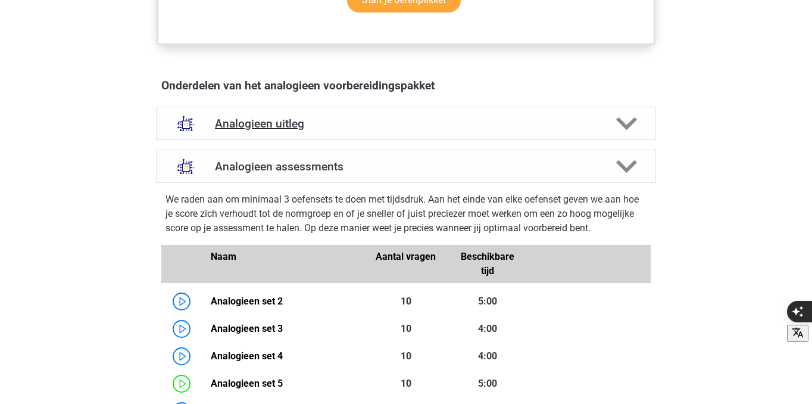
click at [314, 134] on div "Analogieen uitleg" at bounding box center [406, 123] width 500 height 33
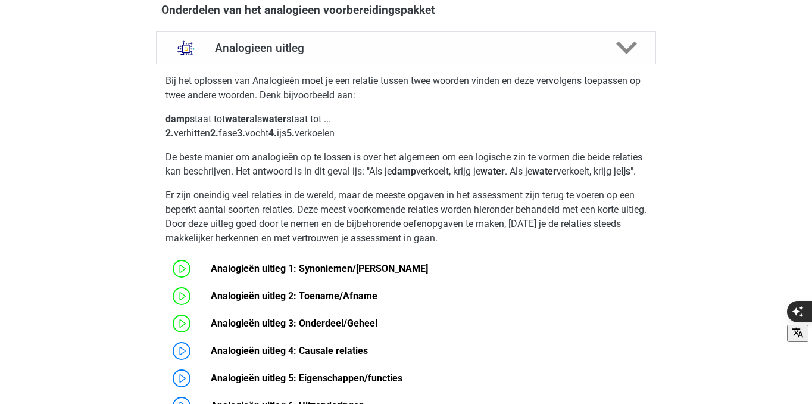
scroll to position [711, 0]
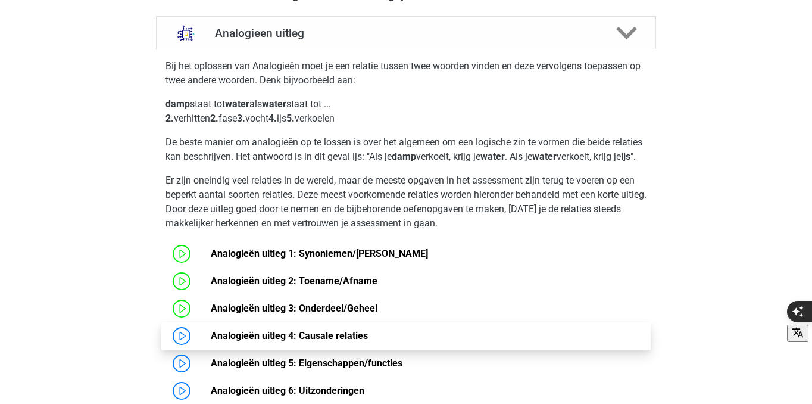
click at [211, 341] on link "Analogieën uitleg 4: Causale relaties" at bounding box center [289, 335] width 157 height 11
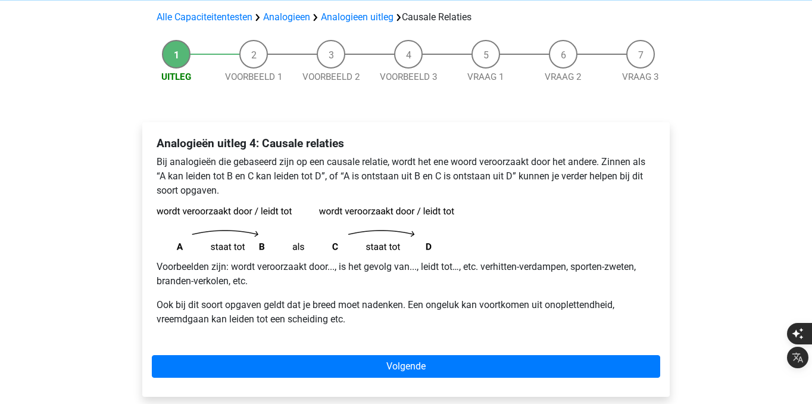
scroll to position [94, 0]
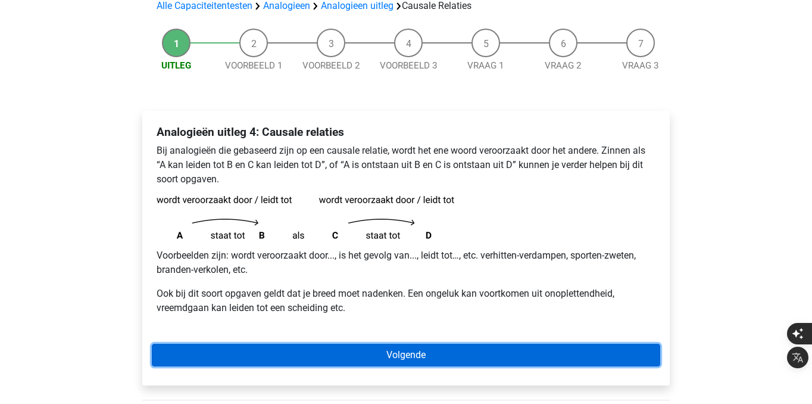
click at [421, 356] on link "Volgende" at bounding box center [406, 355] width 508 height 23
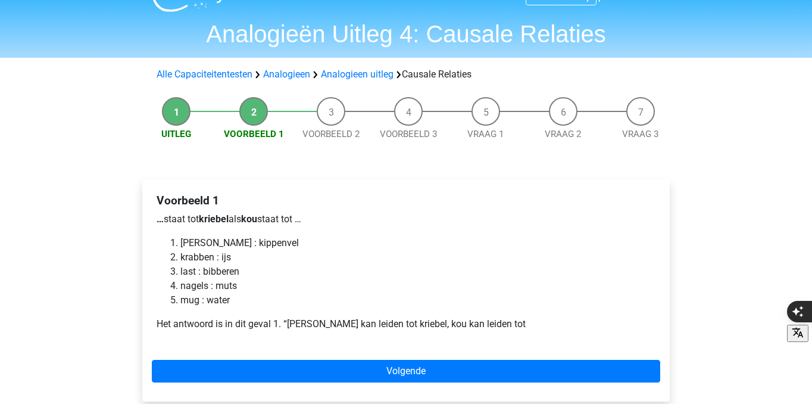
scroll to position [27, 0]
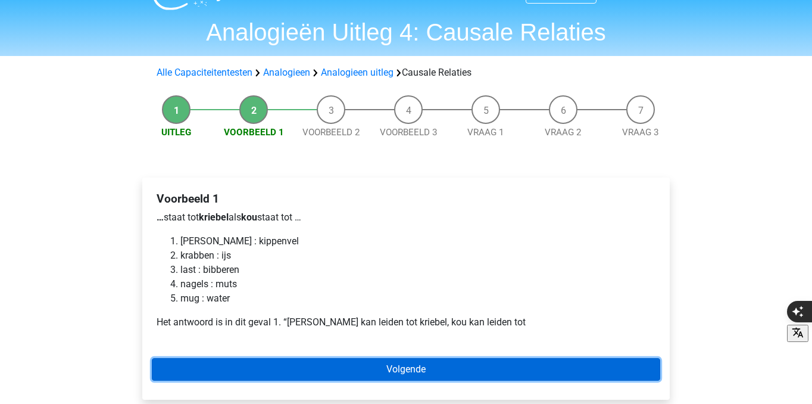
click at [282, 360] on link "Volgende" at bounding box center [406, 369] width 508 height 23
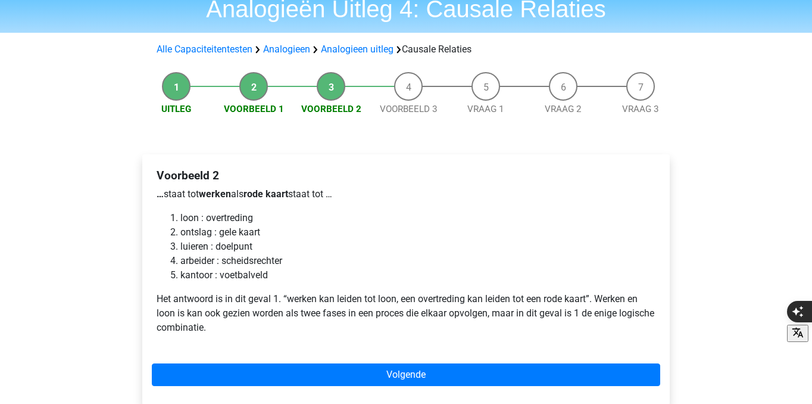
scroll to position [53, 0]
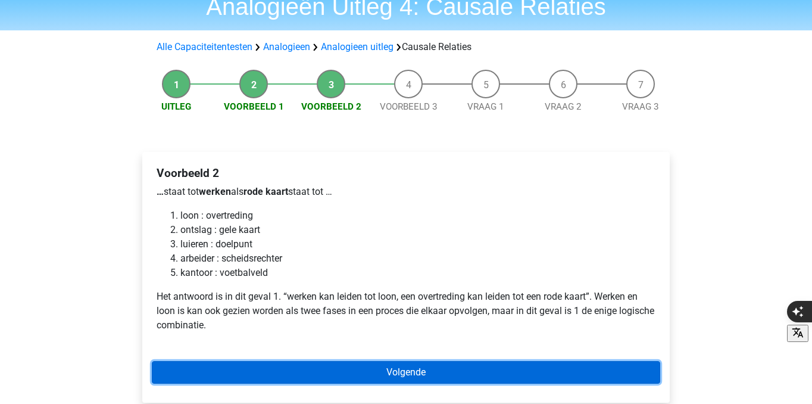
click at [282, 369] on link "Volgende" at bounding box center [406, 372] width 508 height 23
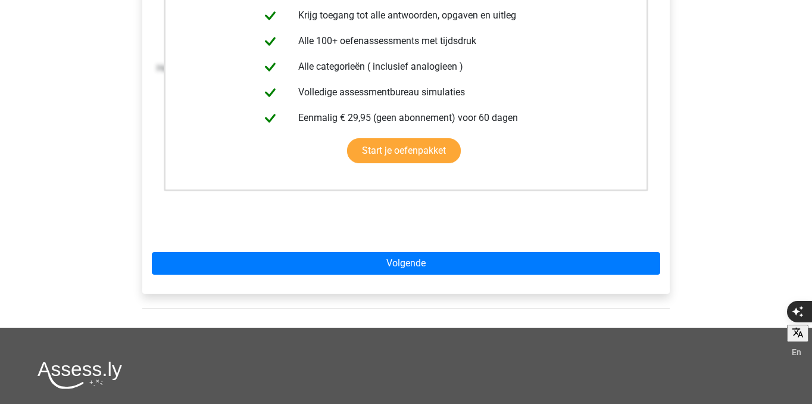
scroll to position [287, 0]
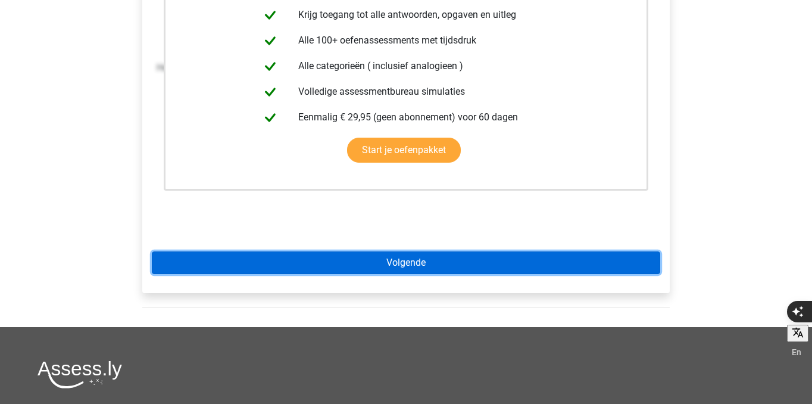
click at [318, 252] on link "Volgende" at bounding box center [406, 262] width 508 height 23
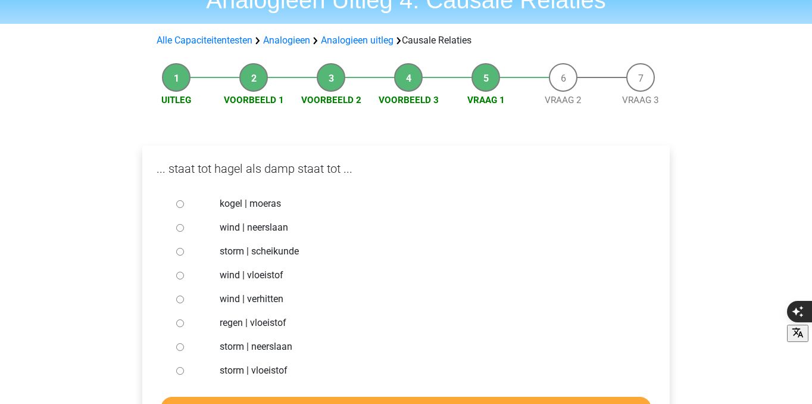
scroll to position [68, 0]
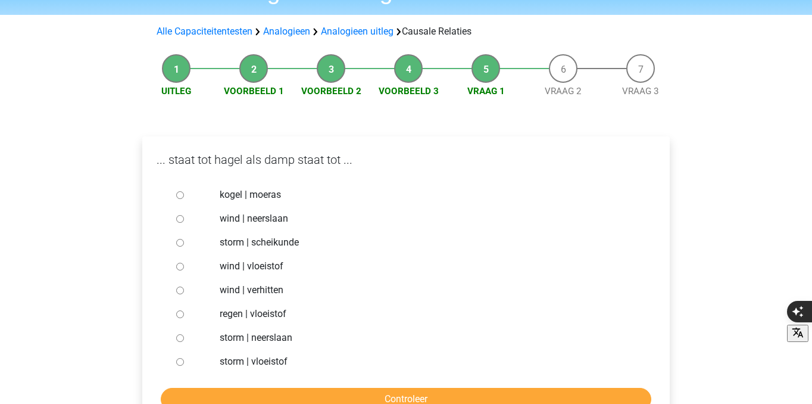
click at [254, 240] on label "storm | scheikunde" at bounding box center [426, 242] width 412 height 14
click at [184, 240] on input "storm | scheikunde" at bounding box center [180, 243] width 8 height 8
radio input "true"
click at [268, 332] on label "storm | neerslaan" at bounding box center [426, 337] width 412 height 14
click at [184, 334] on input "storm | neerslaan" at bounding box center [180, 338] width 8 height 8
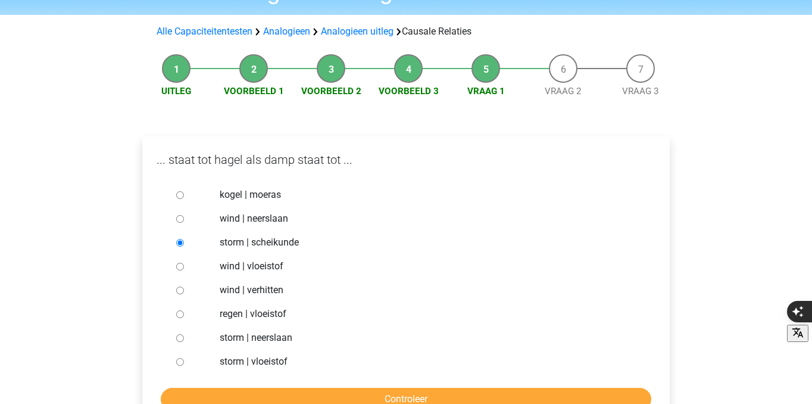
radio input "true"
click at [285, 361] on label "storm | vloeistof" at bounding box center [426, 361] width 412 height 14
click at [184, 361] on input "storm | vloeistof" at bounding box center [180, 362] width 8 height 8
radio input "true"
click at [296, 386] on form "kogel | moeras wind | neerslaan storm | scheikunde wind | vloeistof wind | verh…" at bounding box center [406, 296] width 508 height 227
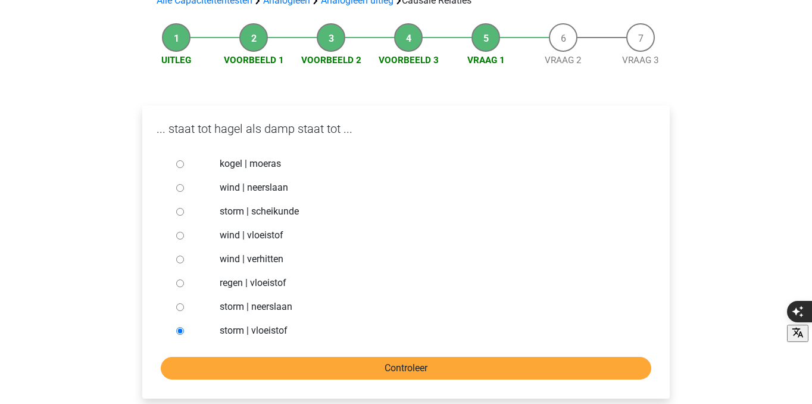
scroll to position [108, 0]
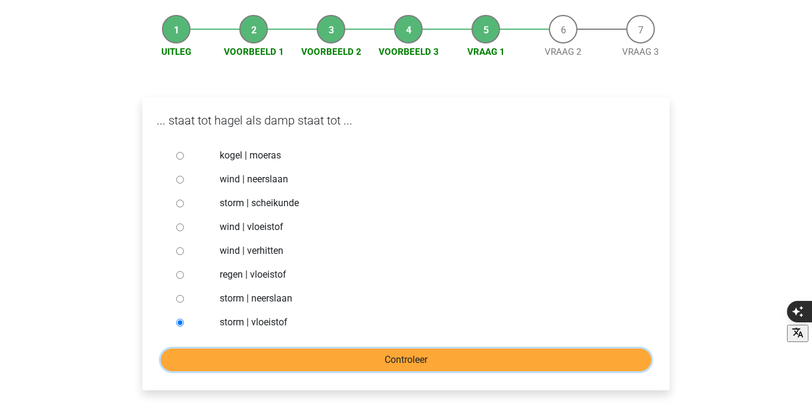
click at [299, 368] on input "Controleer" at bounding box center [406, 359] width 491 height 23
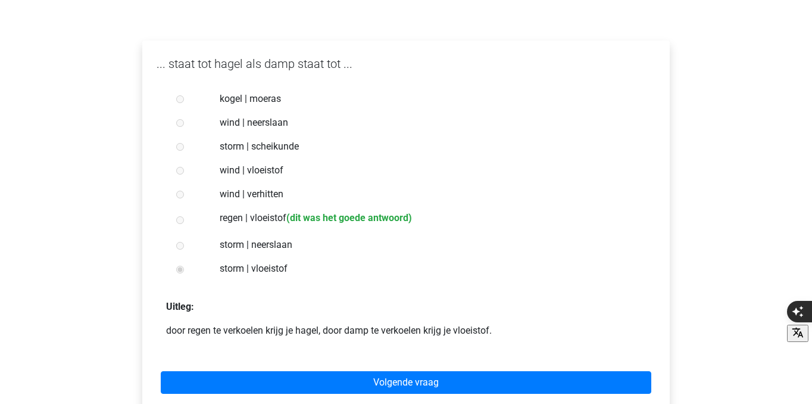
scroll to position [166, 0]
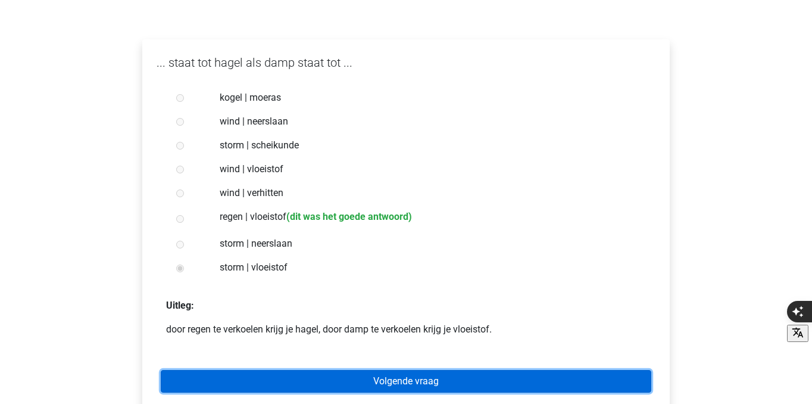
click at [306, 380] on link "Volgende vraag" at bounding box center [406, 381] width 491 height 23
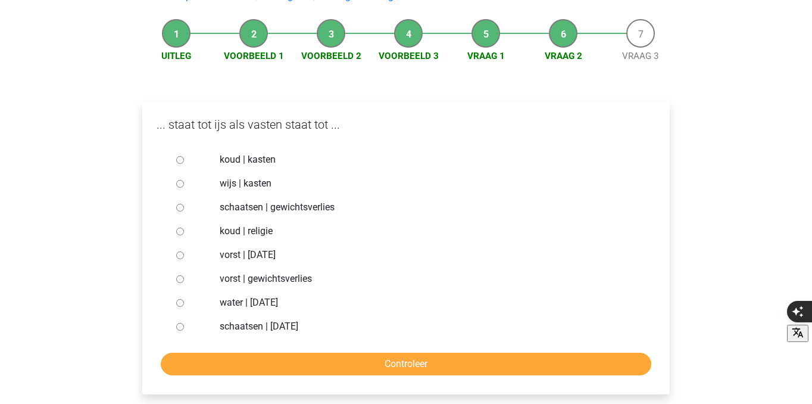
scroll to position [127, 0]
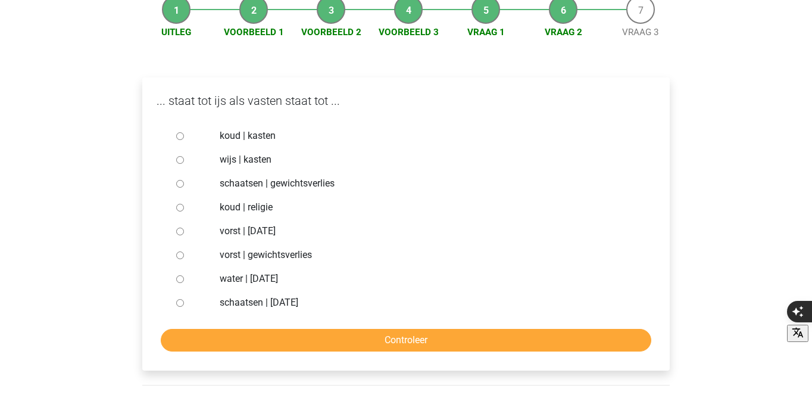
click at [271, 228] on label "vorst | suikerfeest" at bounding box center [426, 231] width 412 height 14
click at [184, 228] on input "vorst | suikerfeest" at bounding box center [180, 231] width 8 height 8
radio input "true"
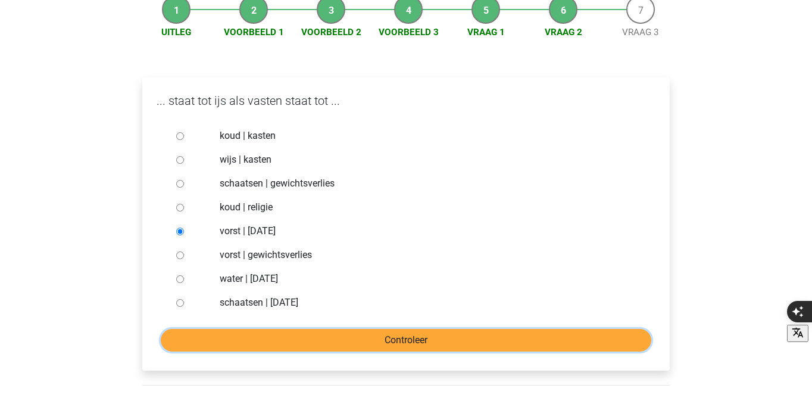
click at [310, 329] on input "Controleer" at bounding box center [406, 340] width 491 height 23
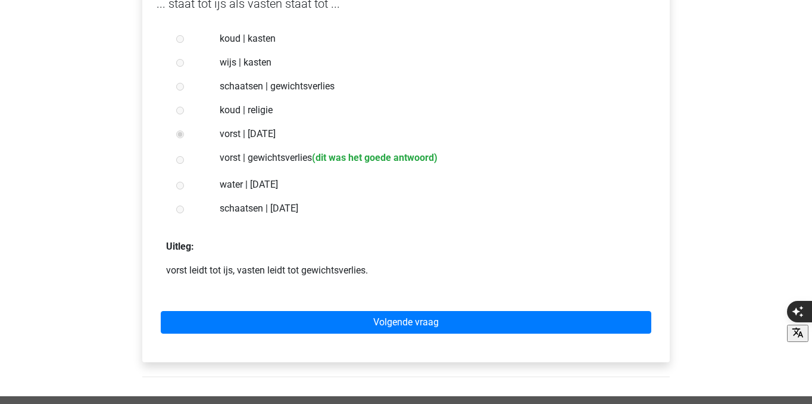
scroll to position [226, 0]
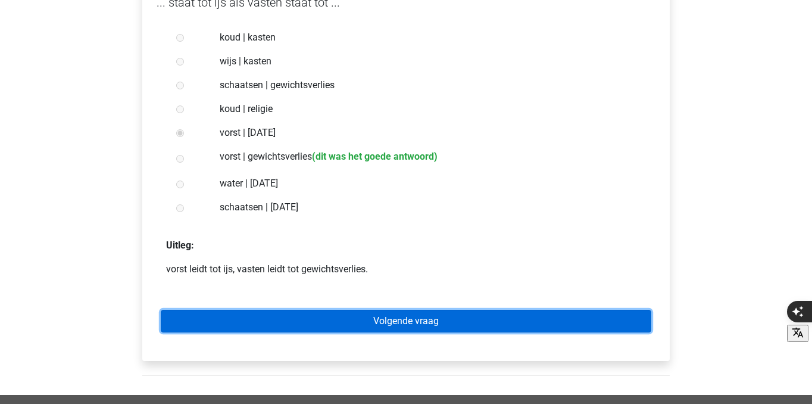
click at [310, 324] on link "Volgende vraag" at bounding box center [406, 321] width 491 height 23
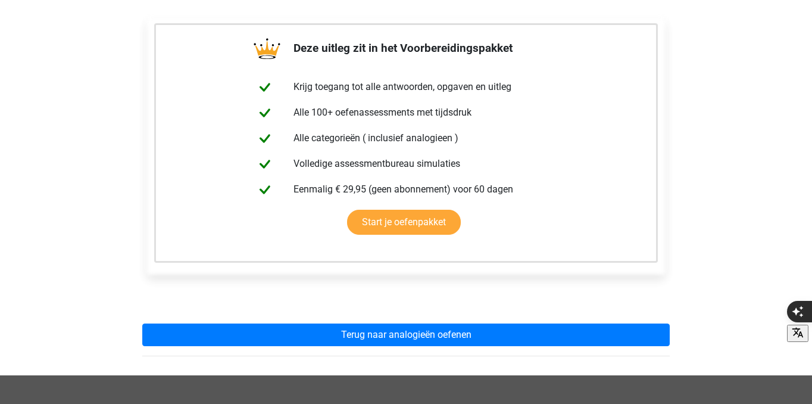
scroll to position [192, 0]
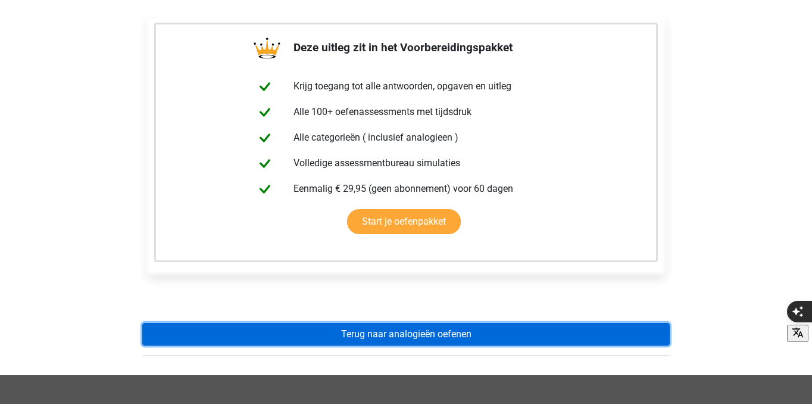
click at [317, 332] on link "Terug naar analogieën oefenen" at bounding box center [405, 334] width 527 height 23
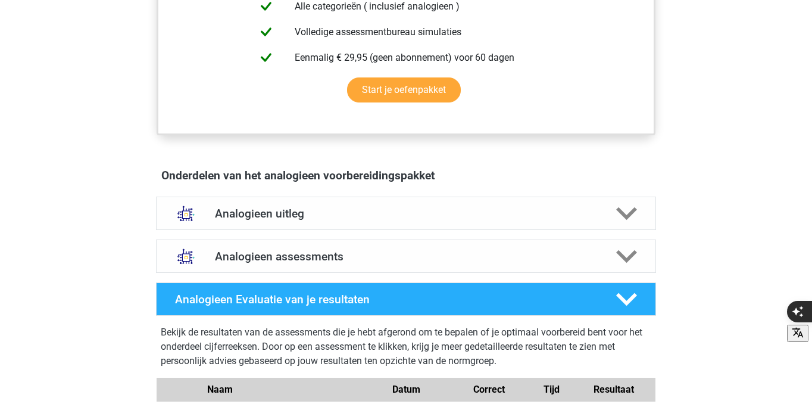
scroll to position [558, 0]
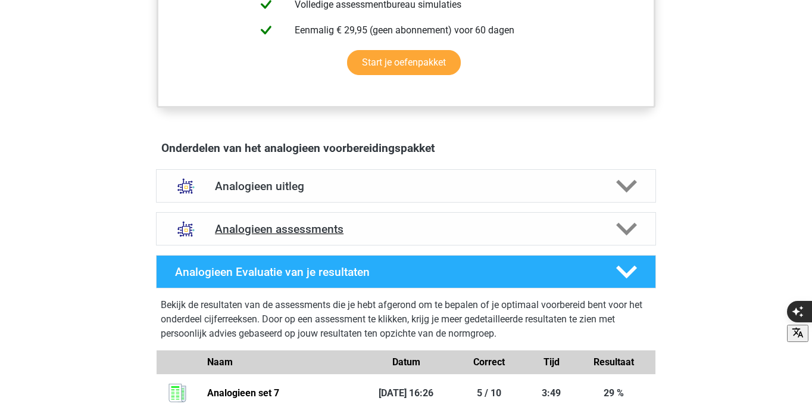
click at [338, 228] on h4 "Analogieen assessments" at bounding box center [406, 229] width 382 height 14
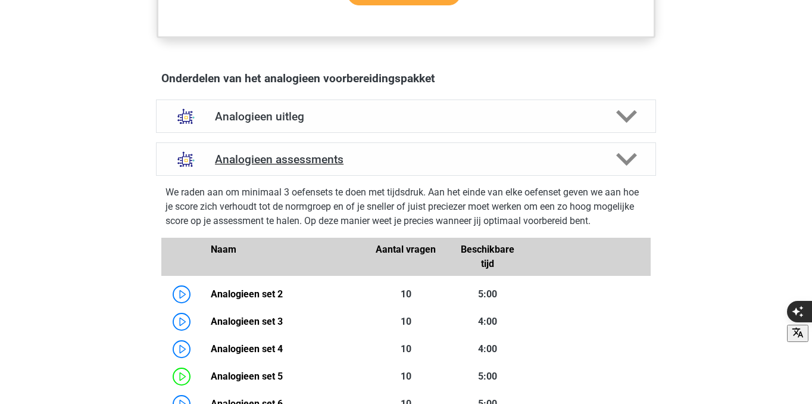
scroll to position [629, 0]
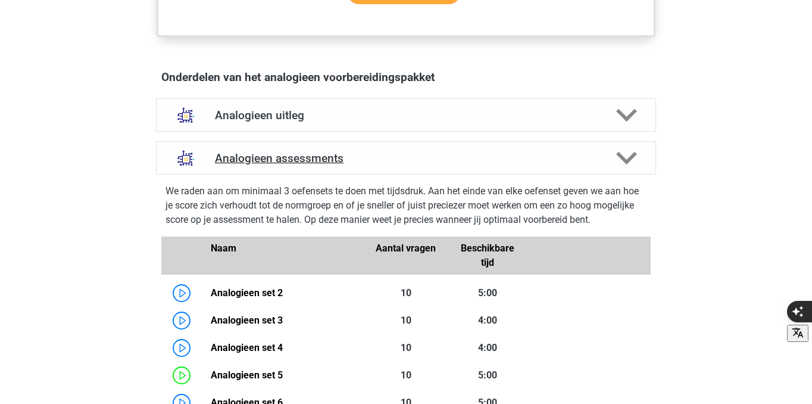
click at [356, 158] on h4 "Analogieen assessments" at bounding box center [406, 158] width 382 height 14
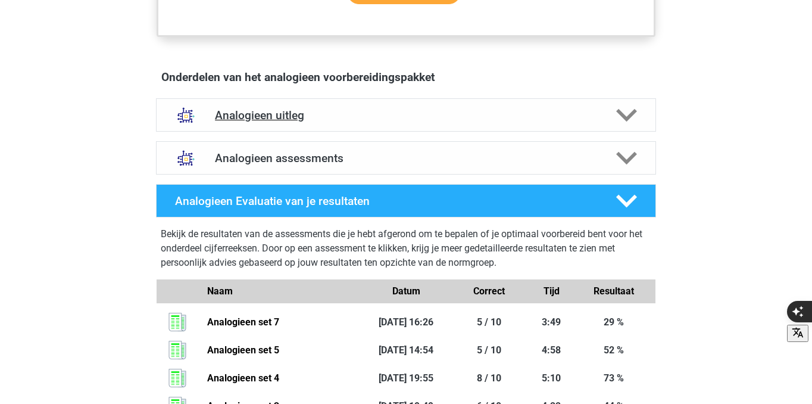
click at [368, 127] on div "Analogieen uitleg" at bounding box center [406, 114] width 500 height 33
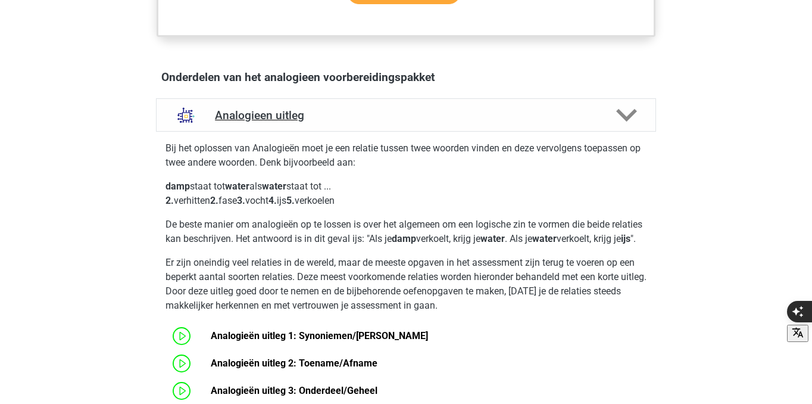
click at [368, 127] on div "Analogieen uitleg" at bounding box center [406, 114] width 500 height 33
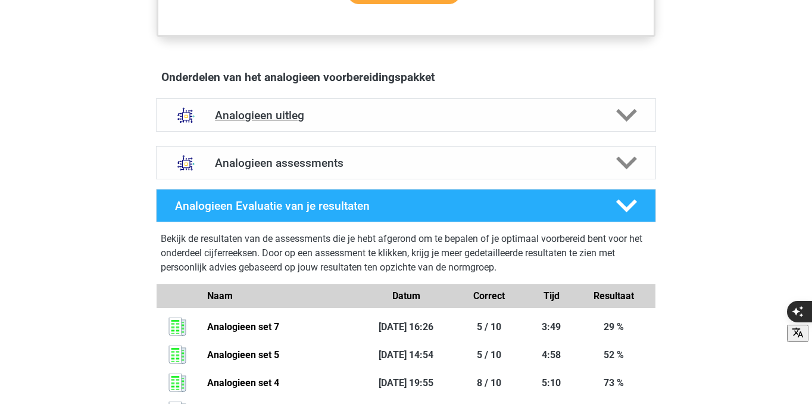
click at [368, 127] on div "Analogieen uitleg" at bounding box center [406, 114] width 500 height 33
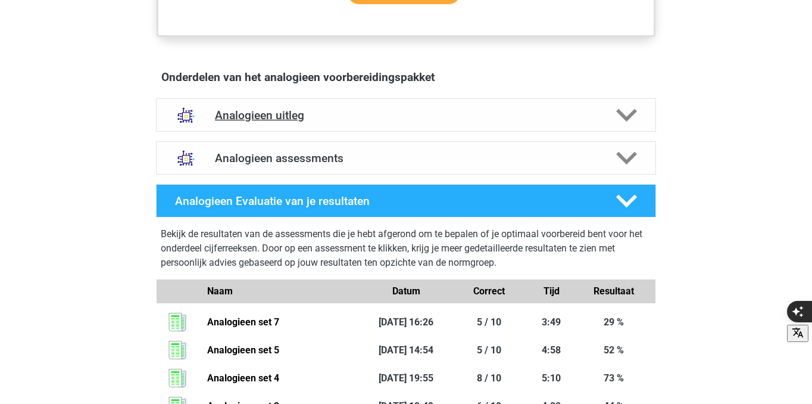
click at [368, 127] on div "Analogieen uitleg" at bounding box center [406, 114] width 500 height 33
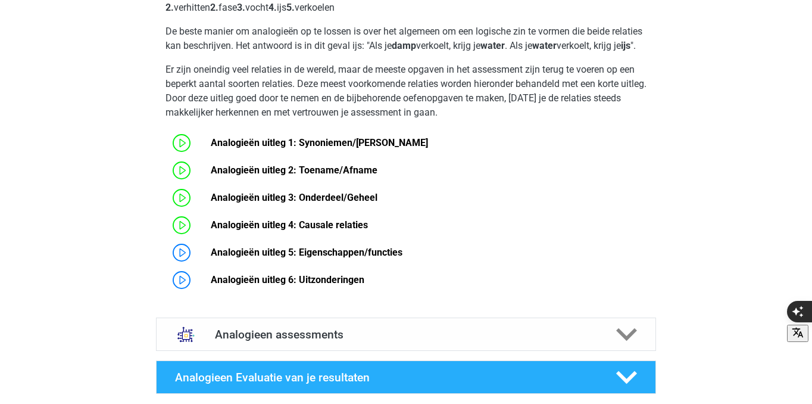
scroll to position [825, 0]
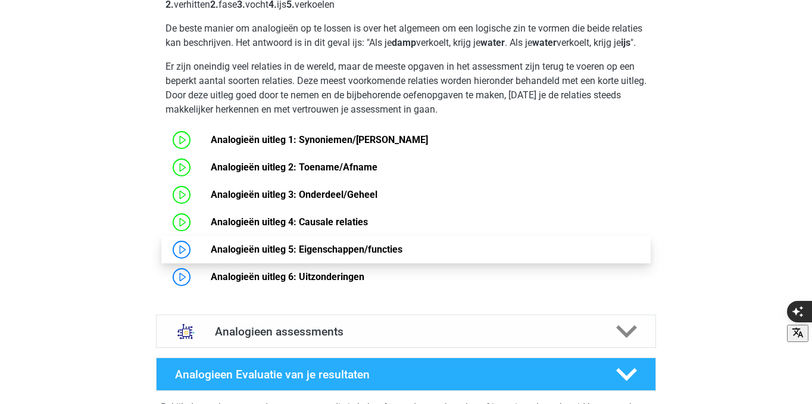
click at [211, 255] on link "Analogieën uitleg 5: Eigenschappen/functies" at bounding box center [307, 248] width 192 height 11
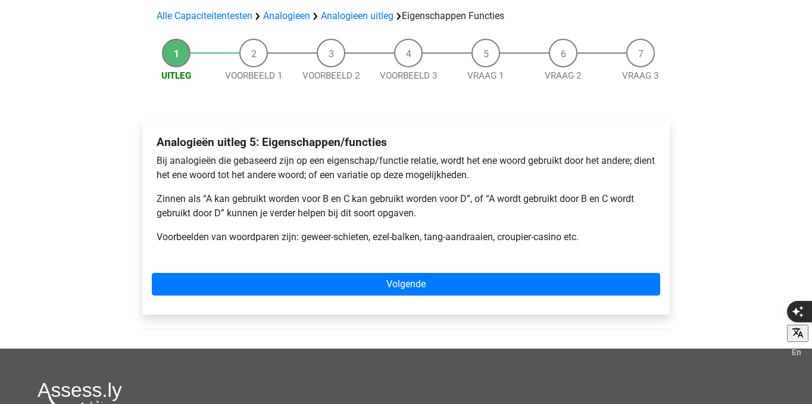
scroll to position [88, 0]
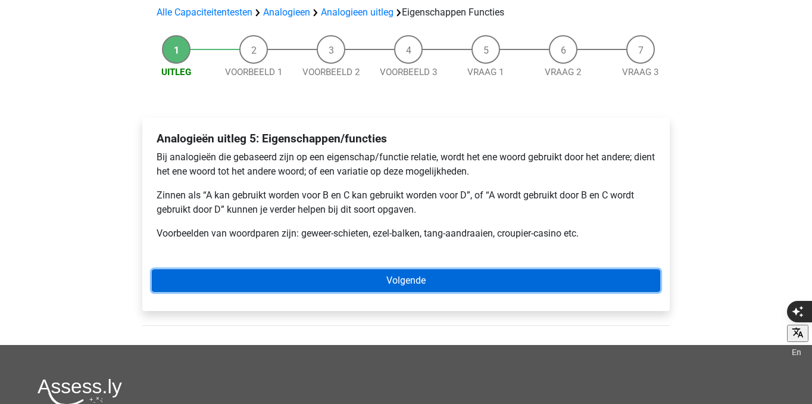
click at [294, 279] on link "Volgende" at bounding box center [406, 280] width 508 height 23
click at [464, 283] on link "Volgende" at bounding box center [406, 280] width 508 height 23
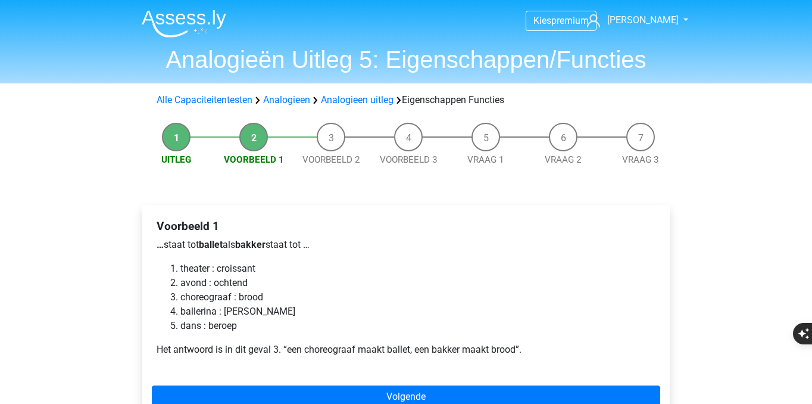
scroll to position [20, 0]
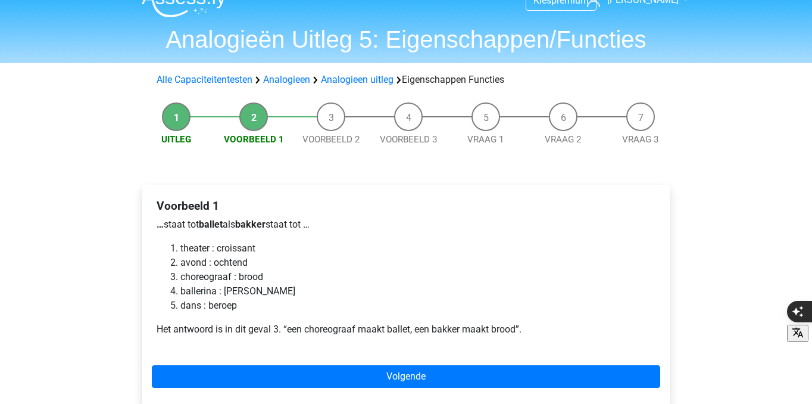
click at [170, 117] on li "Uitleg" at bounding box center [176, 124] width 77 height 44
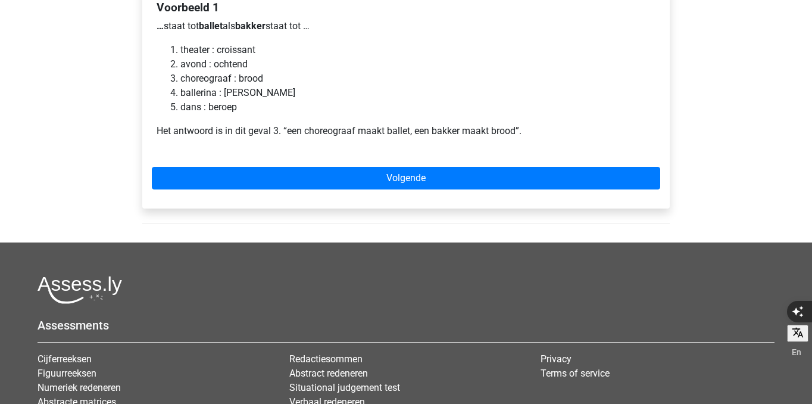
scroll to position [226, 0]
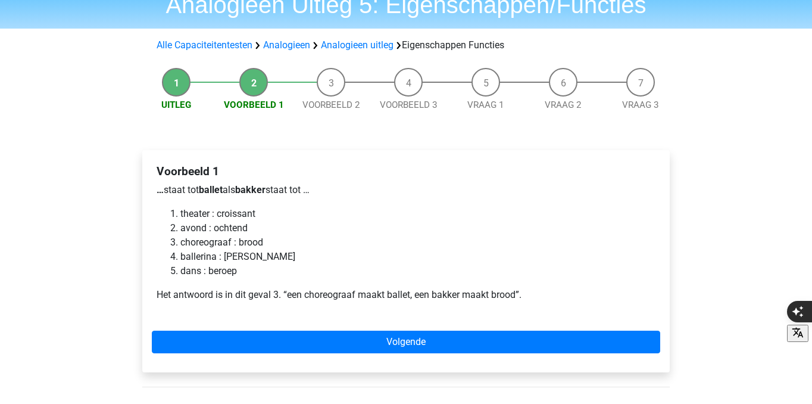
scroll to position [81, 0]
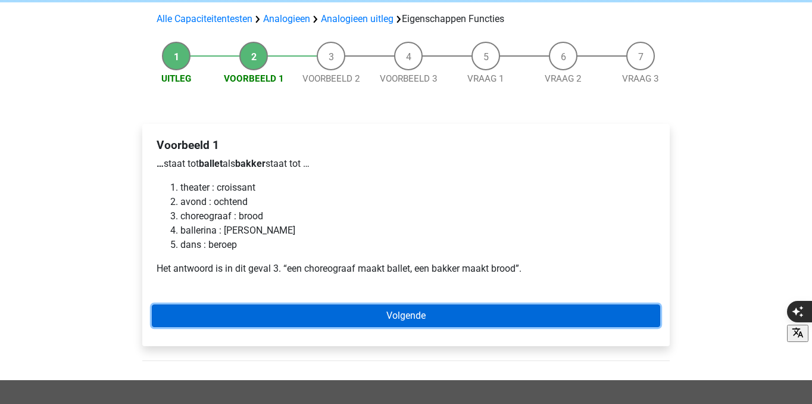
click at [295, 306] on link "Volgende" at bounding box center [406, 315] width 508 height 23
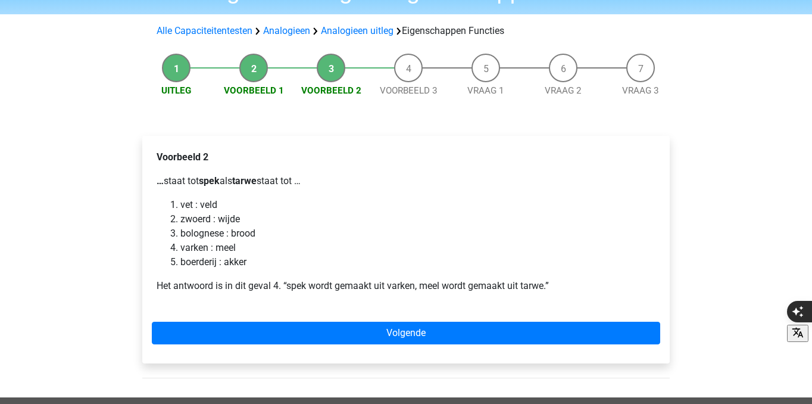
scroll to position [83, 0]
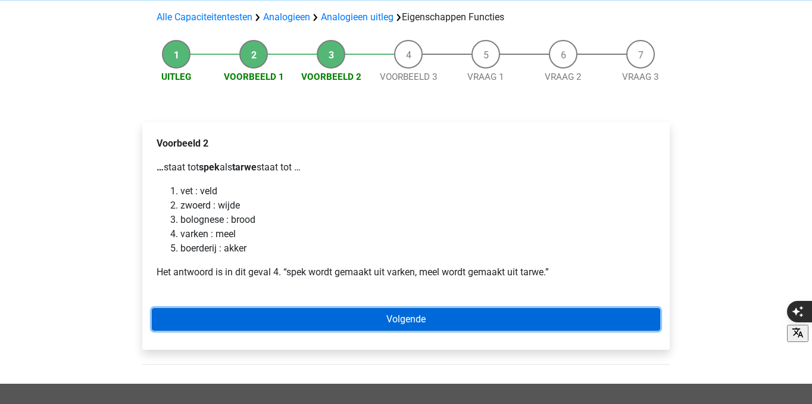
click at [321, 318] on link "Volgende" at bounding box center [406, 319] width 508 height 23
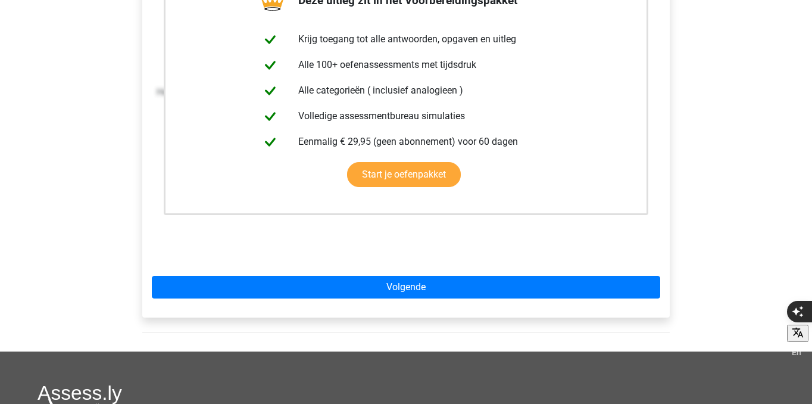
scroll to position [276, 0]
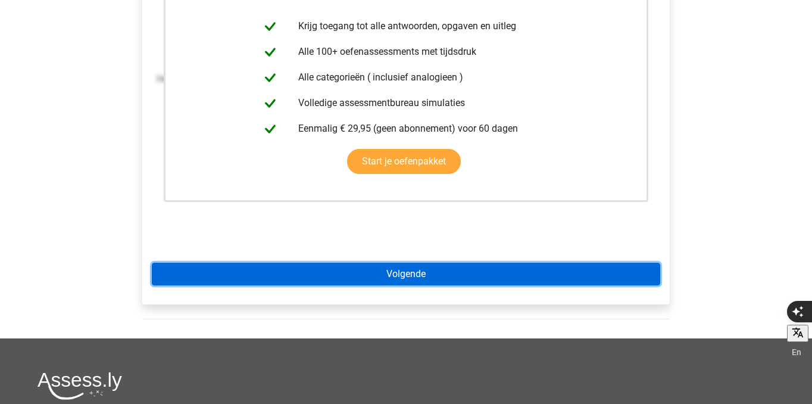
click at [329, 280] on link "Volgende" at bounding box center [406, 274] width 508 height 23
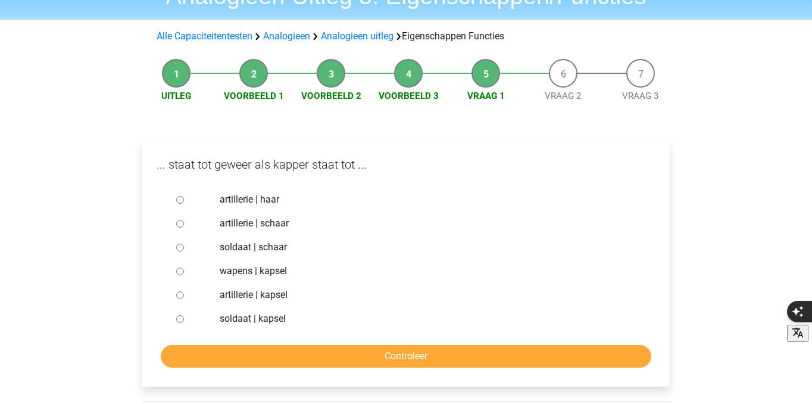
scroll to position [88, 0]
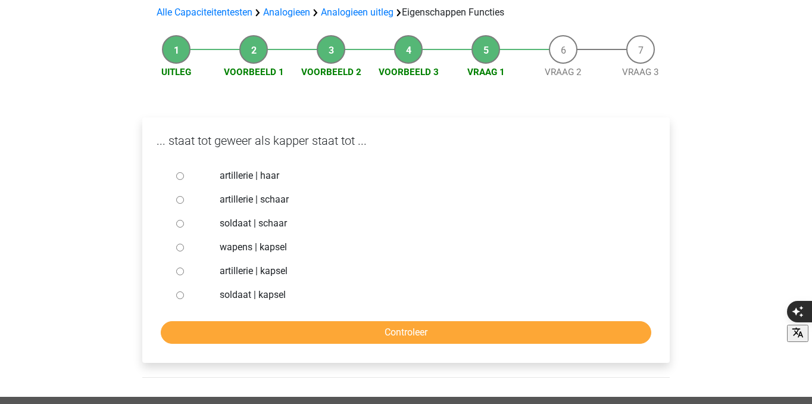
click at [186, 217] on div at bounding box center [190, 223] width 39 height 24
click at [251, 221] on label "soldaat | schaar" at bounding box center [426, 223] width 412 height 14
click at [184, 221] on input "soldaat | schaar" at bounding box center [180, 224] width 8 height 8
radio input "true"
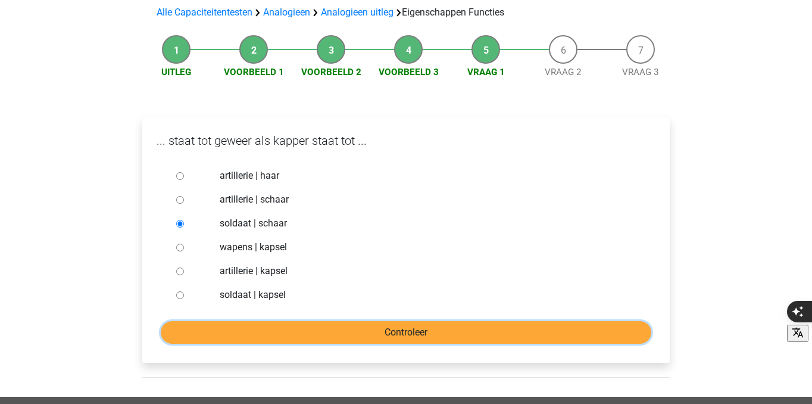
click at [332, 330] on input "Controleer" at bounding box center [406, 332] width 491 height 23
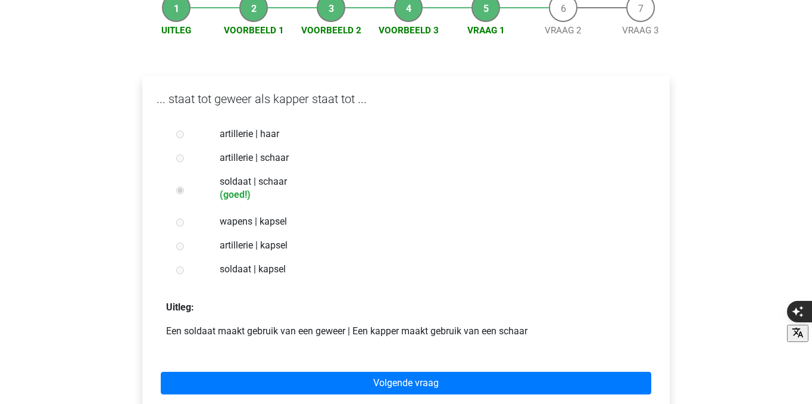
scroll to position [131, 0]
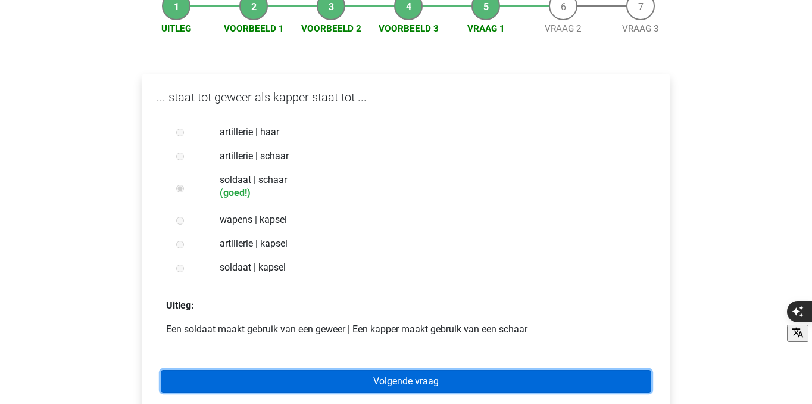
click at [332, 380] on link "Volgende vraag" at bounding box center [406, 381] width 491 height 23
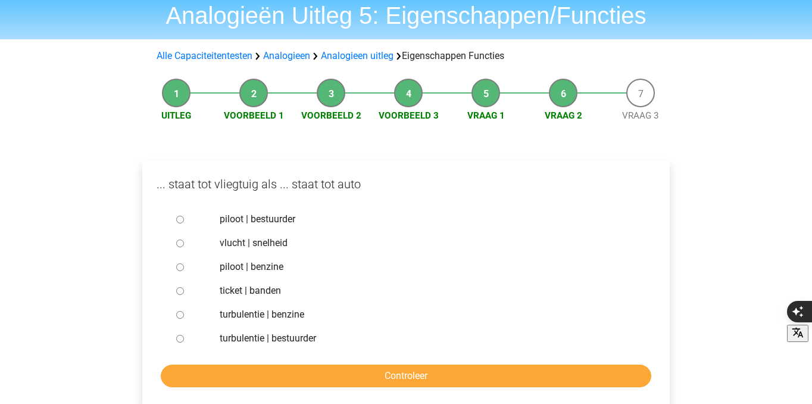
scroll to position [45, 0]
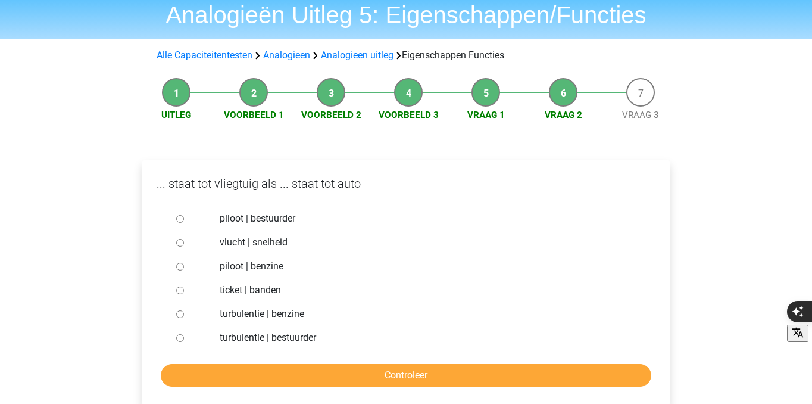
click at [265, 217] on label "piloot | bestuurder" at bounding box center [426, 218] width 412 height 14
click at [184, 217] on input "piloot | bestuurder" at bounding box center [180, 219] width 8 height 8
radio input "true"
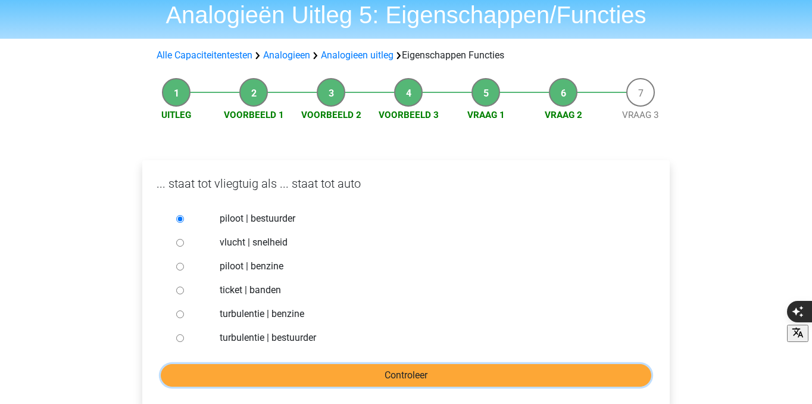
click at [275, 379] on input "Controleer" at bounding box center [406, 375] width 491 height 23
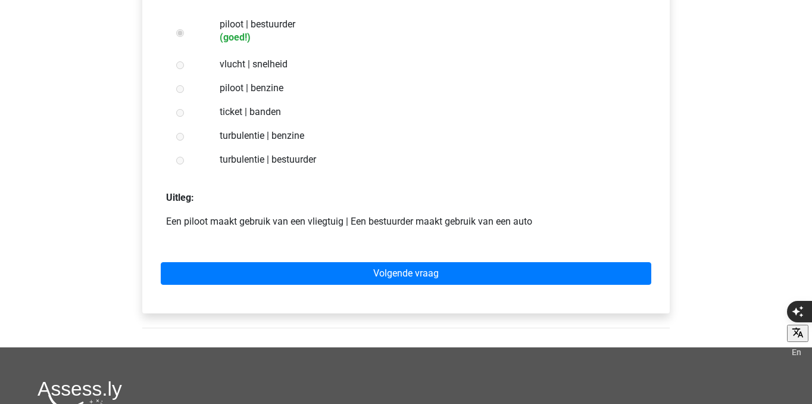
scroll to position [251, 0]
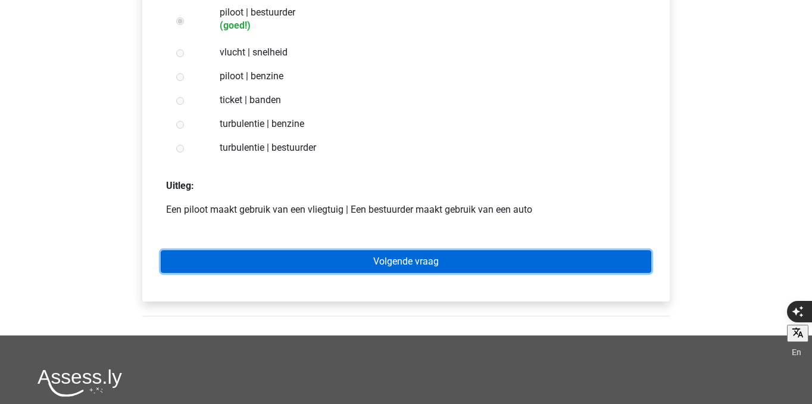
click at [294, 263] on link "Volgende vraag" at bounding box center [406, 261] width 491 height 23
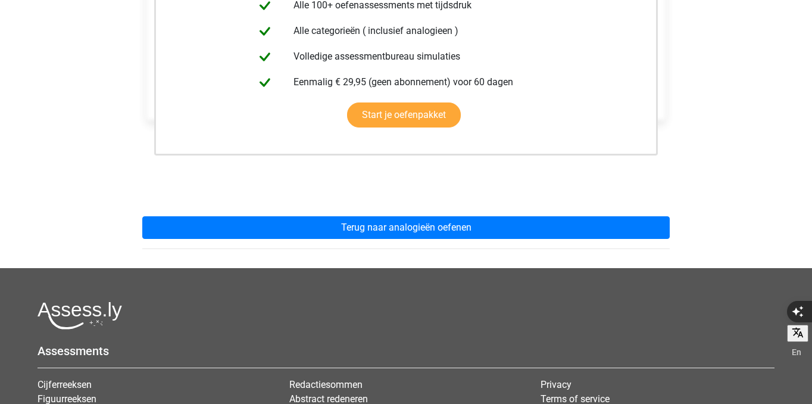
scroll to position [320, 0]
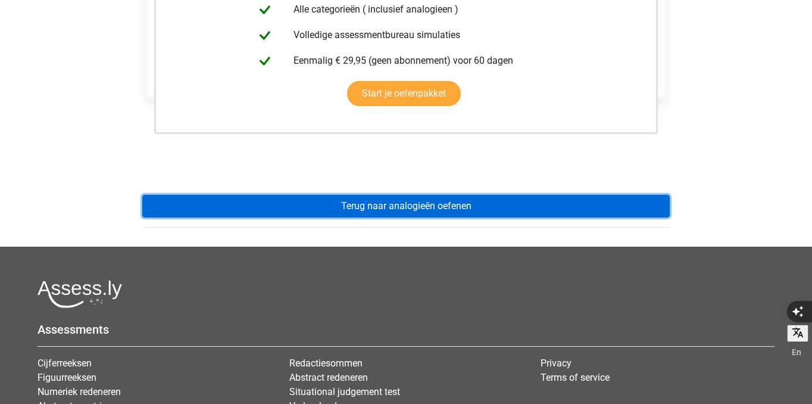
click at [308, 207] on link "Terug naar analogieën oefenen" at bounding box center [405, 206] width 527 height 23
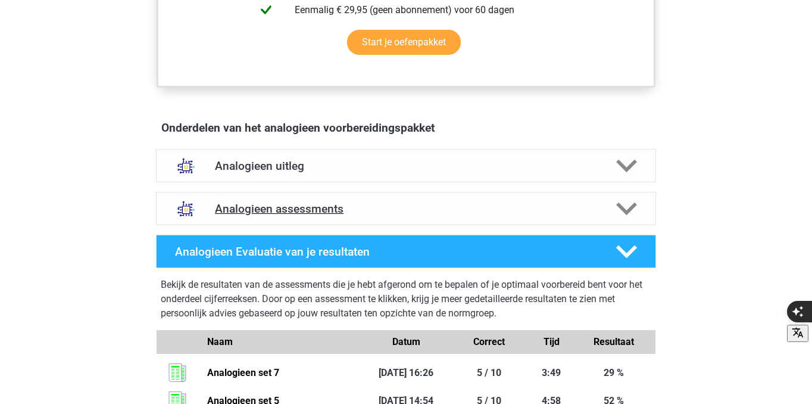
scroll to position [581, 0]
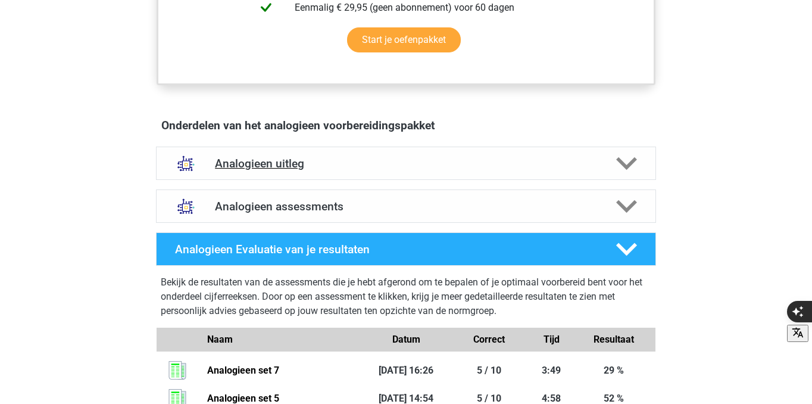
click at [327, 176] on div "Analogieen uitleg" at bounding box center [406, 162] width 500 height 33
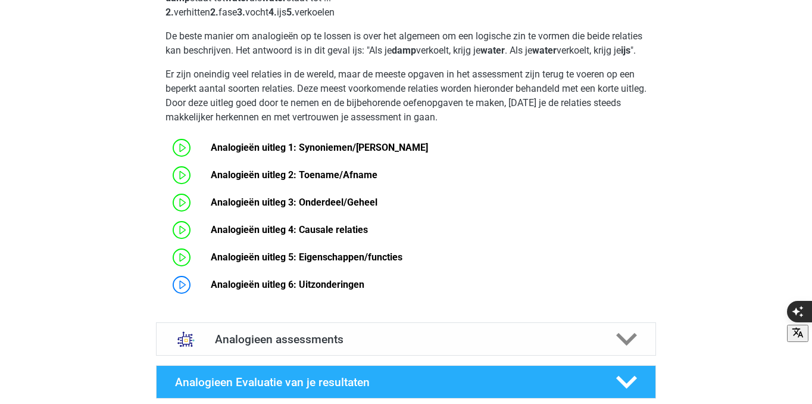
scroll to position [856, 0]
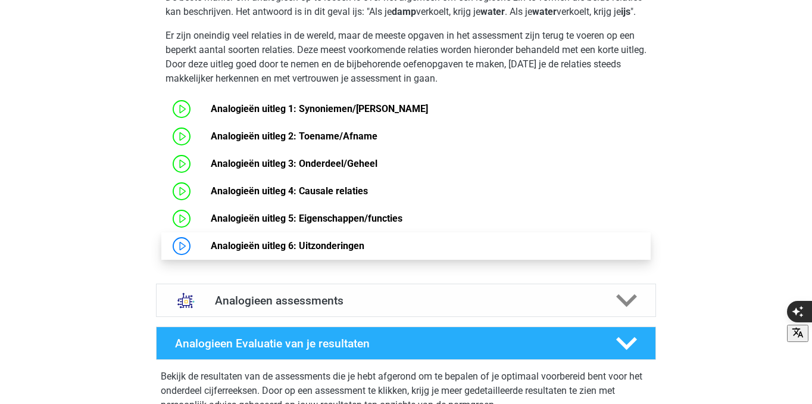
click at [211, 251] on link "Analogieën uitleg 6: Uitzonderingen" at bounding box center [288, 245] width 154 height 11
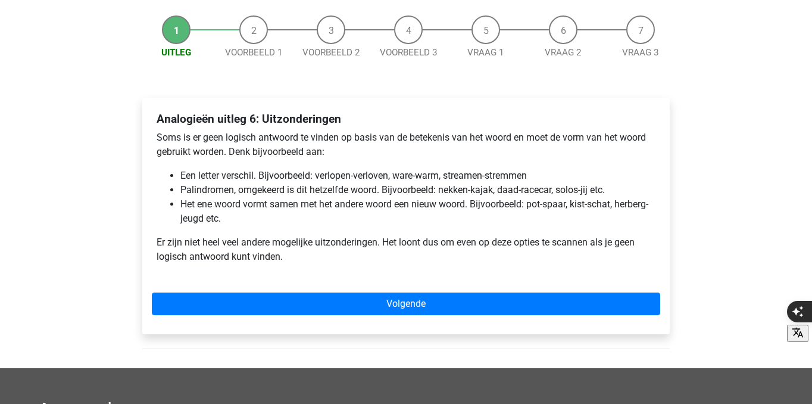
scroll to position [117, 0]
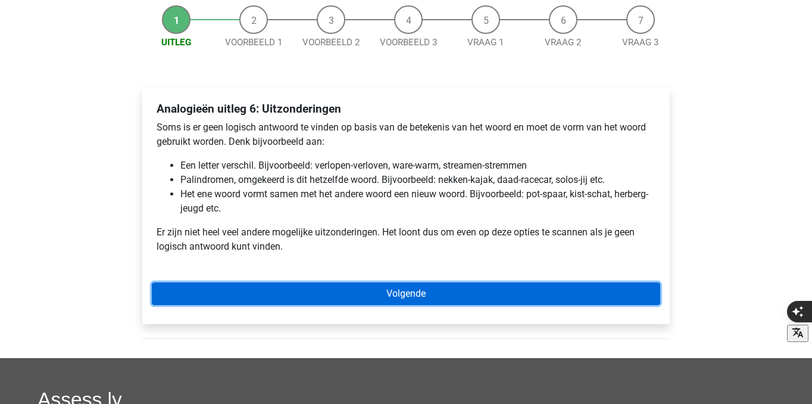
click at [302, 298] on link "Volgende" at bounding box center [406, 293] width 508 height 23
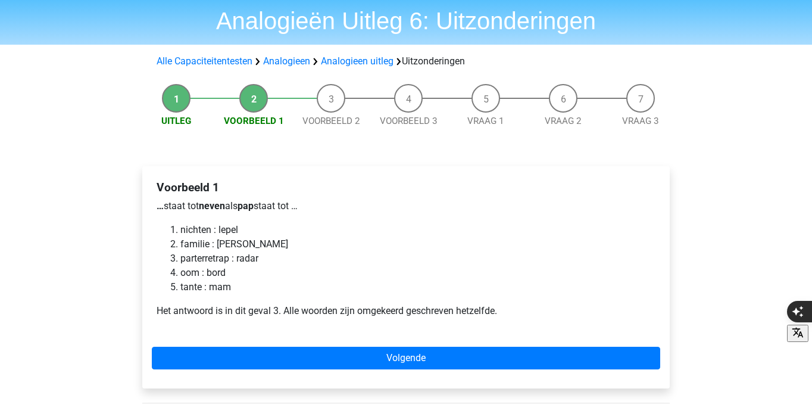
scroll to position [40, 0]
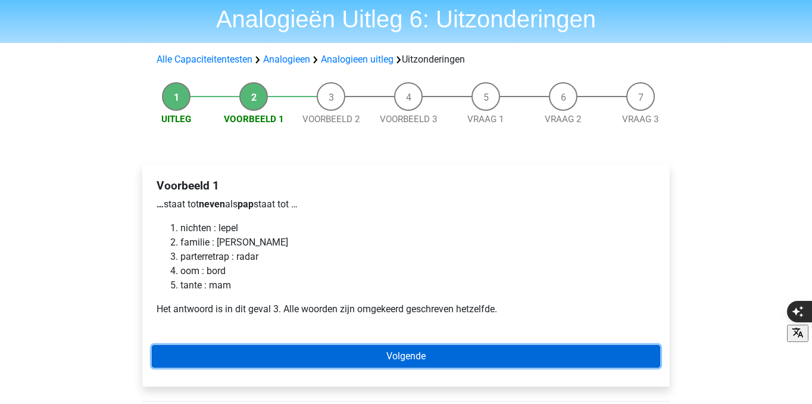
click at [386, 361] on link "Volgende" at bounding box center [406, 356] width 508 height 23
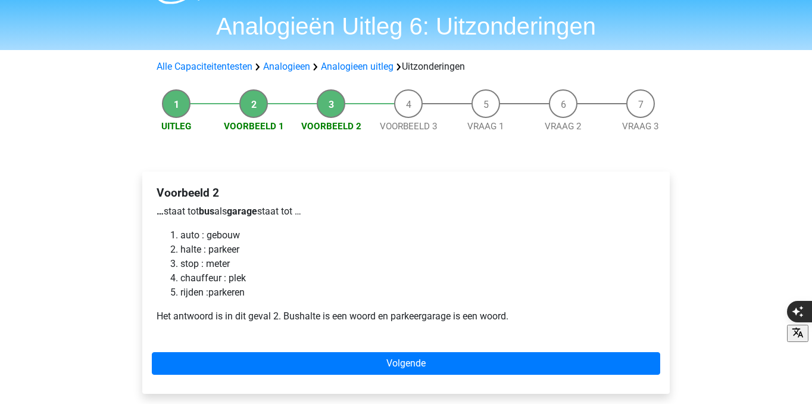
scroll to position [34, 0]
